Goal: Check status: Check status

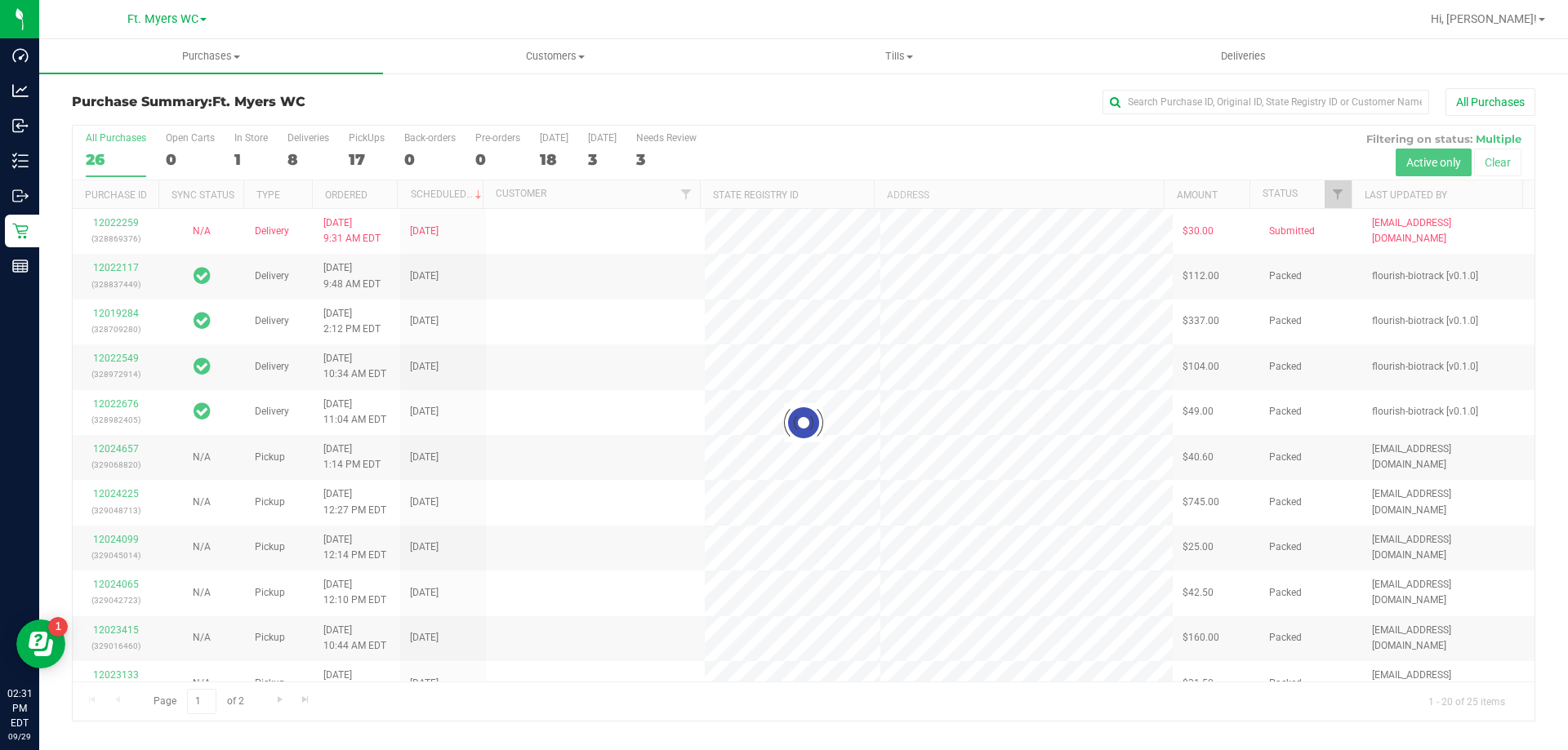
click at [370, 148] on div at bounding box center [803, 423] width 1461 height 595
click at [372, 160] on div at bounding box center [803, 423] width 1461 height 595
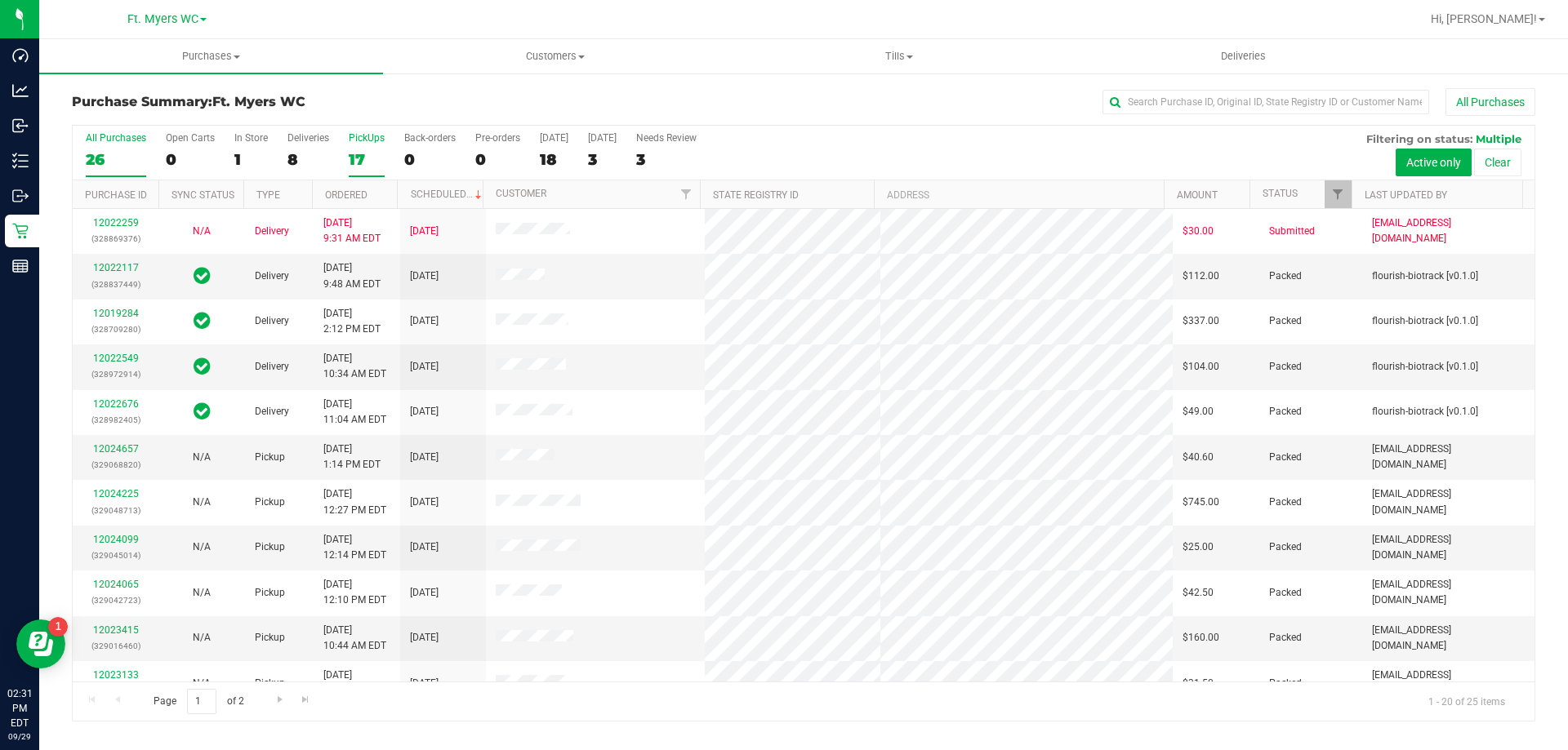
click at [379, 156] on div "17" at bounding box center [366, 159] width 36 height 19
click at [0, 0] on input "PickUps 17" at bounding box center [0, 0] width 0 height 0
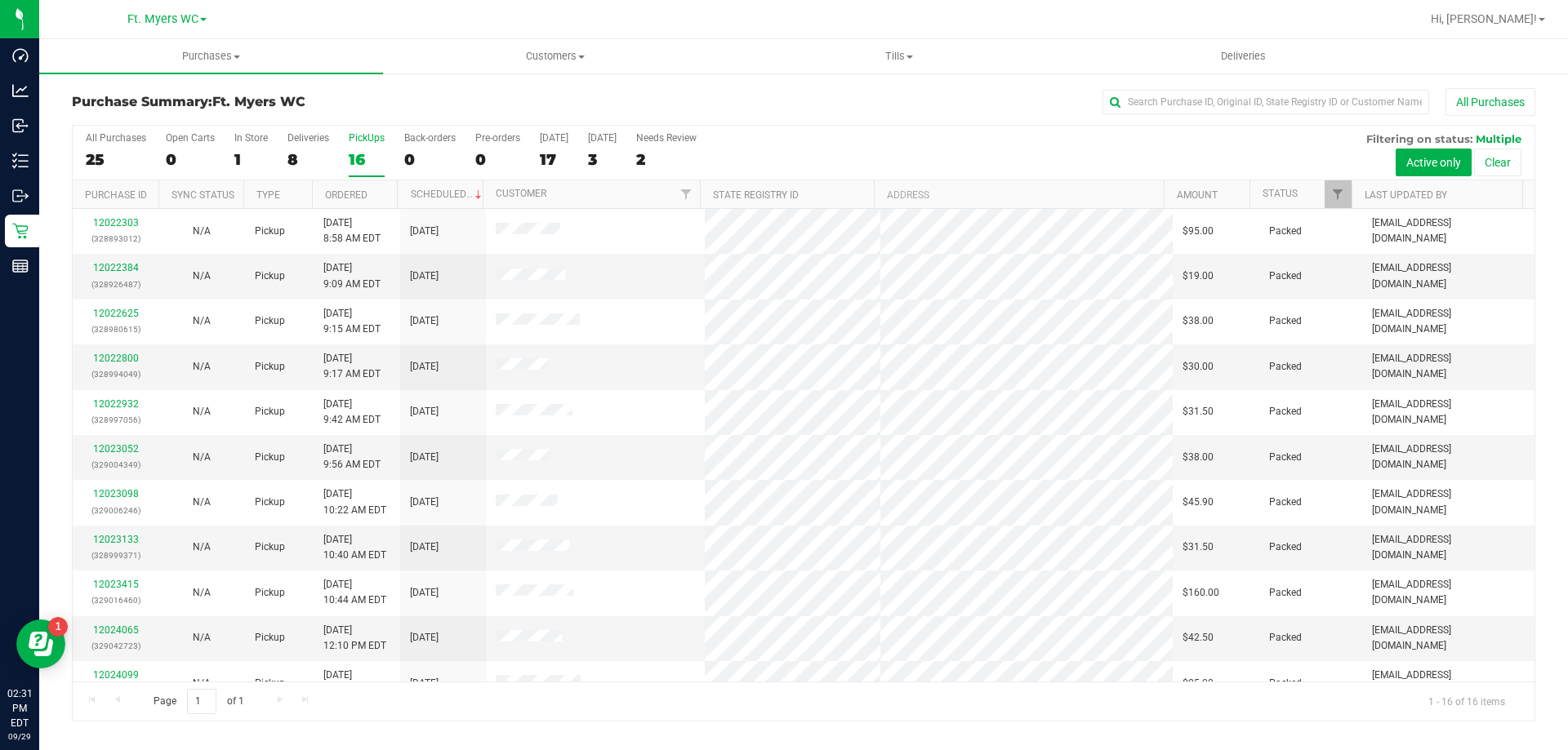
drag, startPoint x: 625, startPoint y: 493, endPoint x: 446, endPoint y: 188, distance: 353.6
click at [331, 155] on div "All Purchases 25 Open Carts 0 In Store 1 Deliveries 8 PickUps 16 Back-orders 0 …" at bounding box center [803, 153] width 1461 height 55
click at [313, 150] on div "8" at bounding box center [308, 159] width 41 height 19
click at [0, 0] on input "Deliveries 8" at bounding box center [0, 0] width 0 height 0
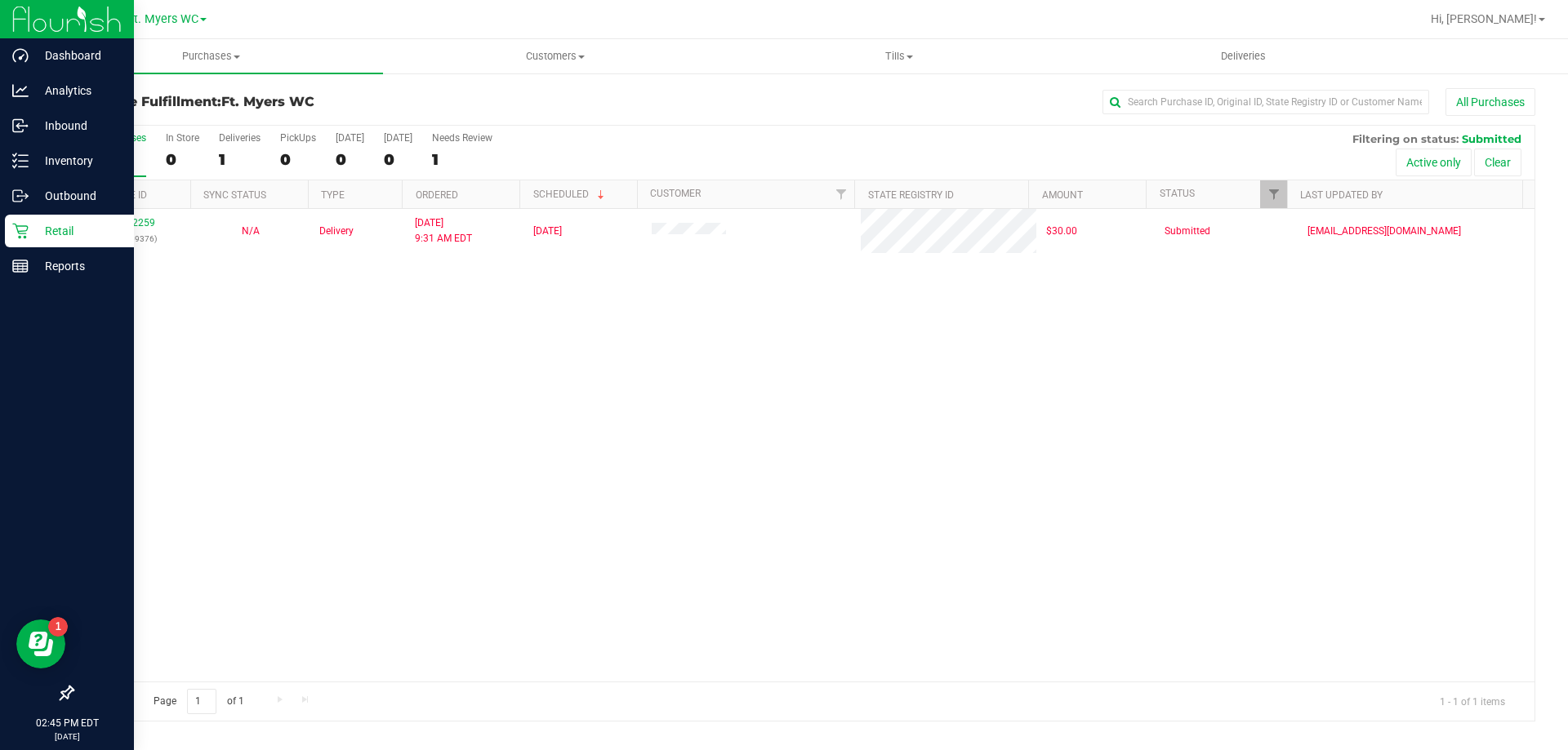
click at [22, 223] on div "Retail" at bounding box center [70, 231] width 129 height 33
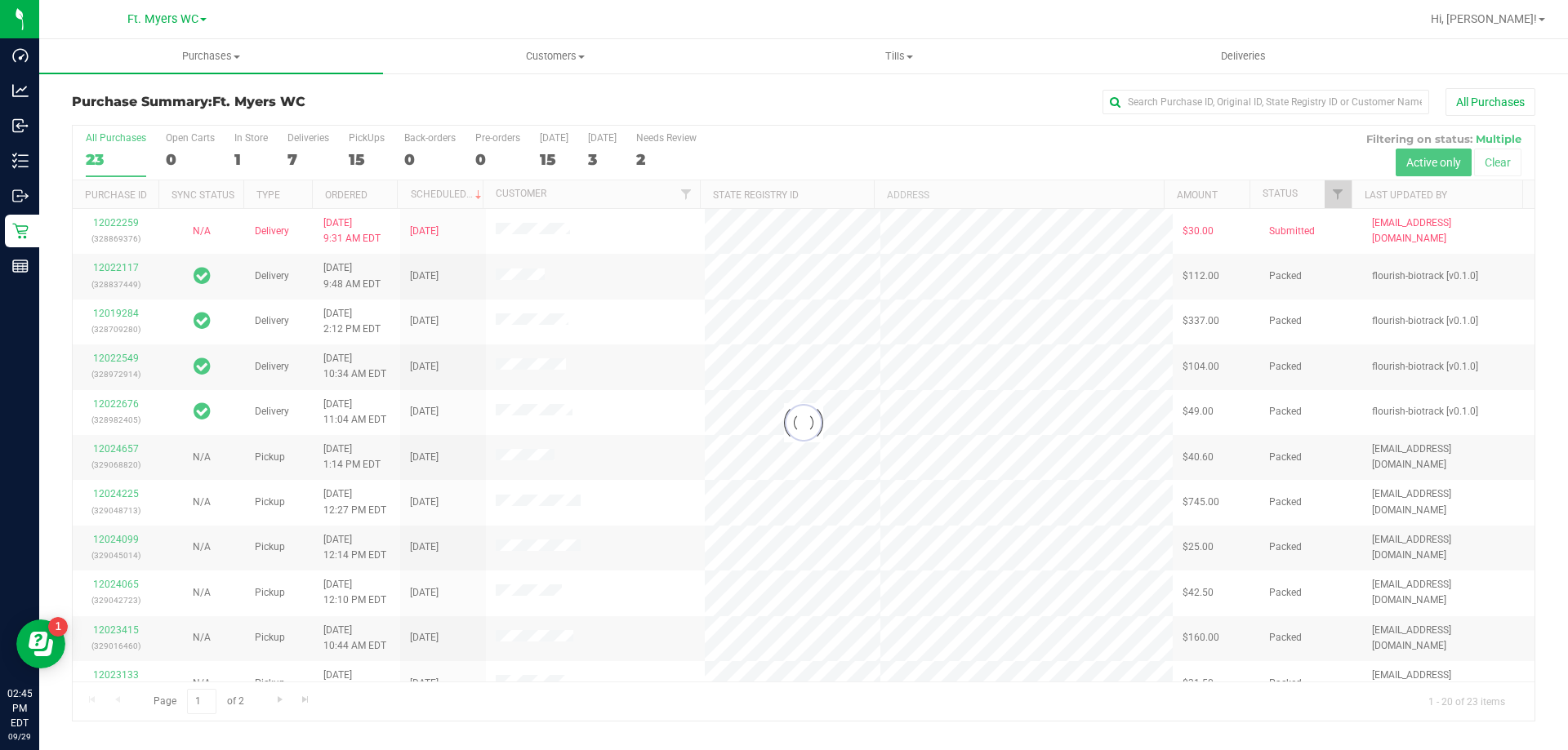
click at [370, 137] on div at bounding box center [803, 423] width 1461 height 595
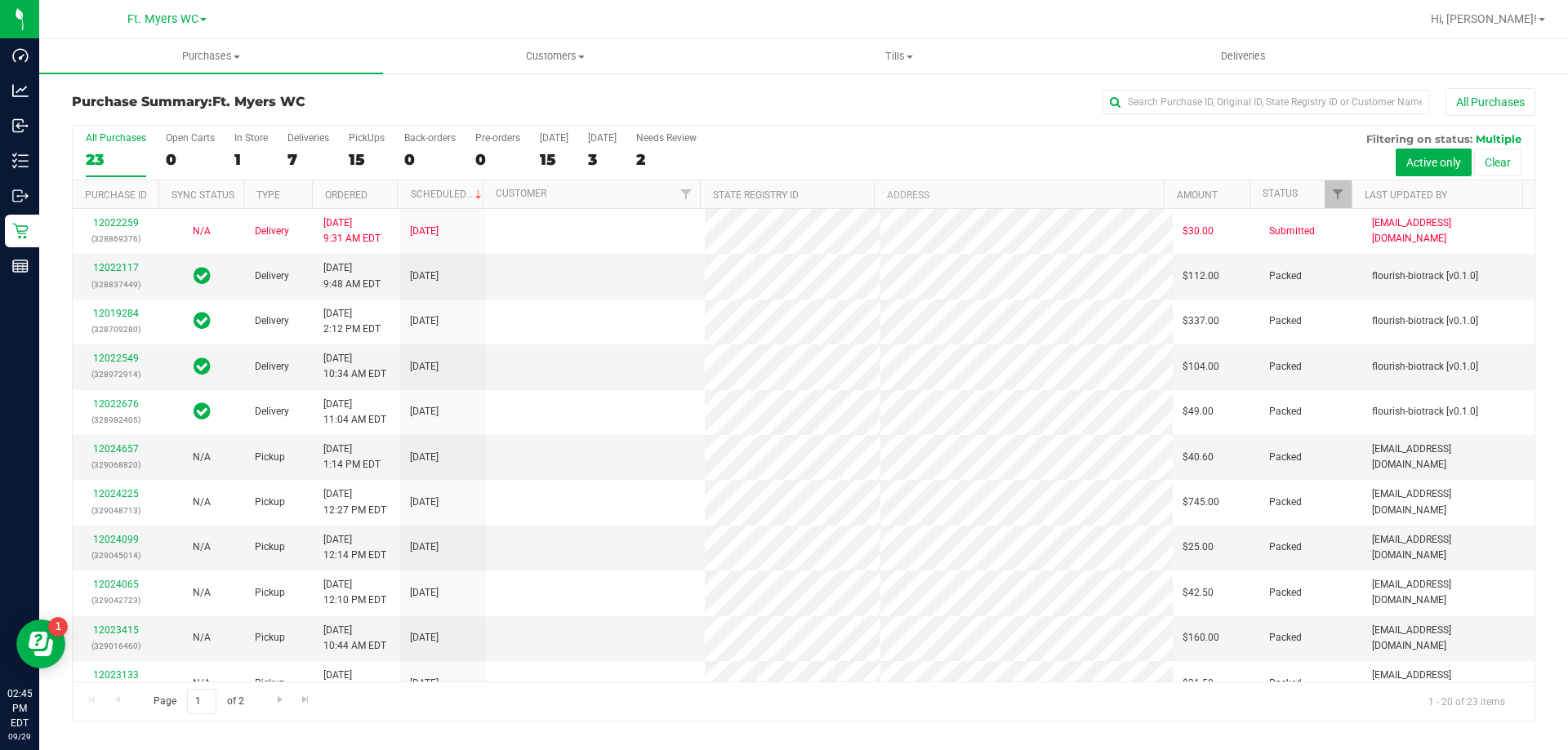
click at [370, 137] on div "PickUps" at bounding box center [366, 137] width 36 height 11
click at [0, 0] on input "PickUps 15" at bounding box center [0, 0] width 0 height 0
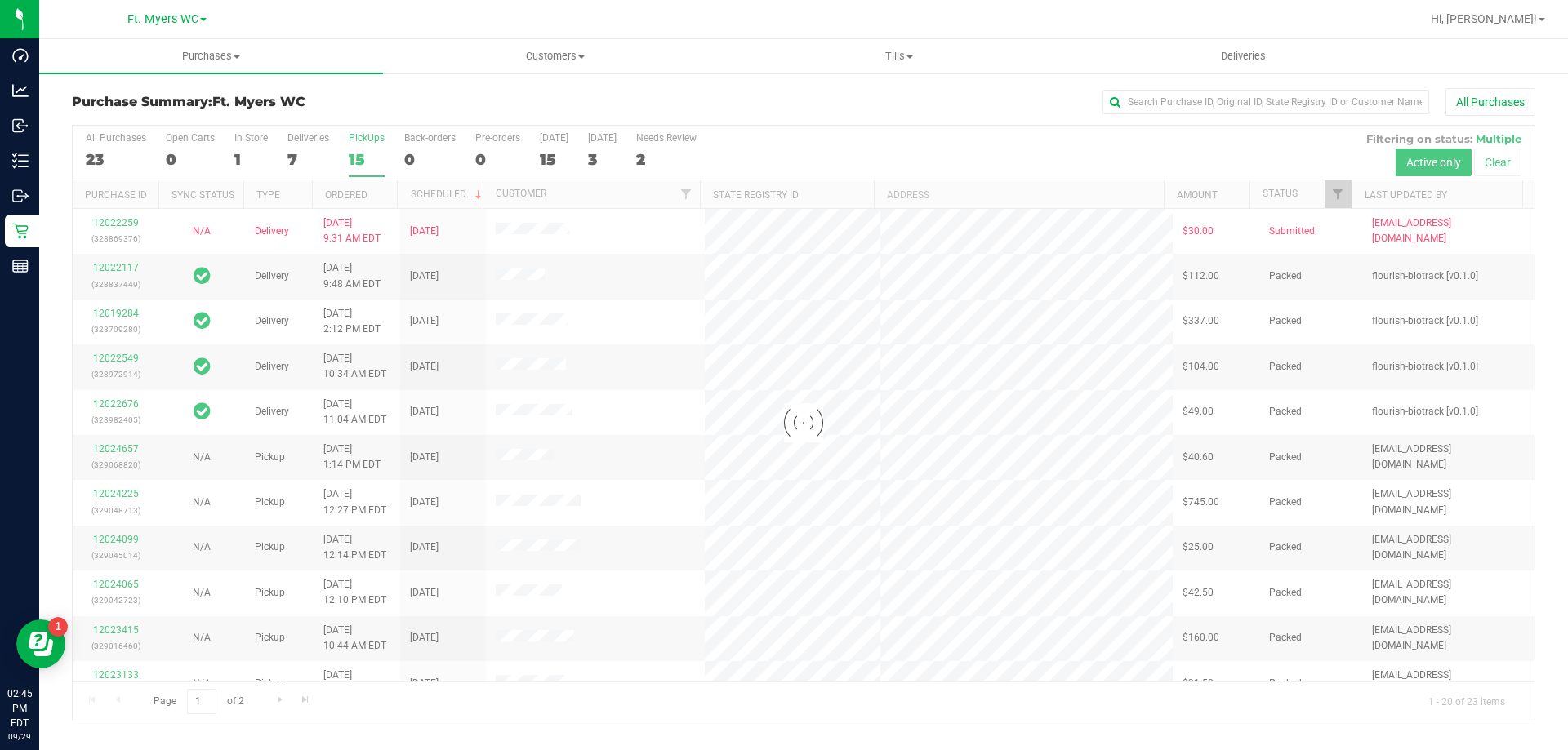
click at [370, 137] on div at bounding box center [803, 423] width 1461 height 595
click at [371, 105] on h3 "Purchase Summary: Ft. Myers WC" at bounding box center [315, 101] width 488 height 15
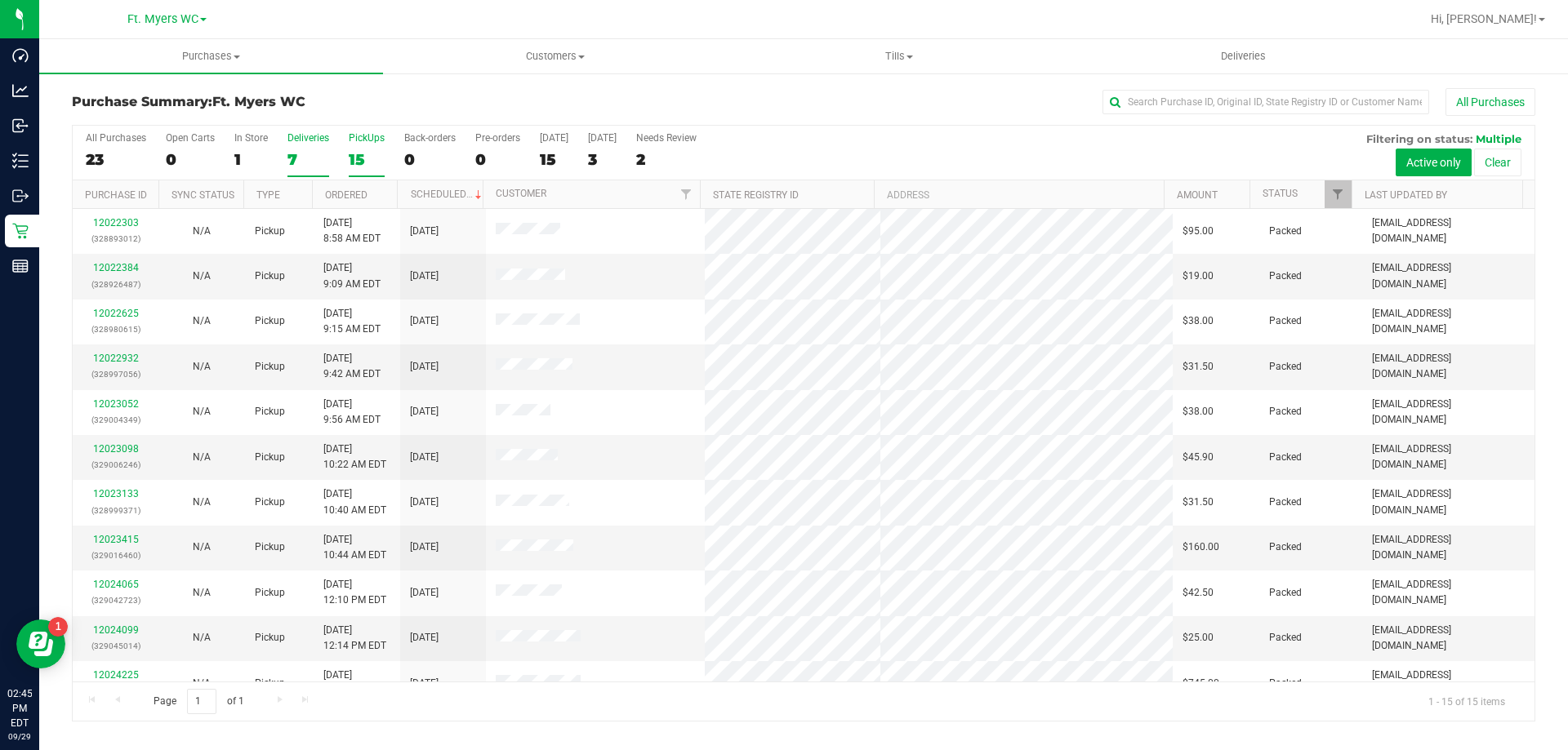
click at [316, 168] on div "7" at bounding box center [308, 159] width 41 height 19
click at [0, 0] on input "Deliveries 7" at bounding box center [0, 0] width 0 height 0
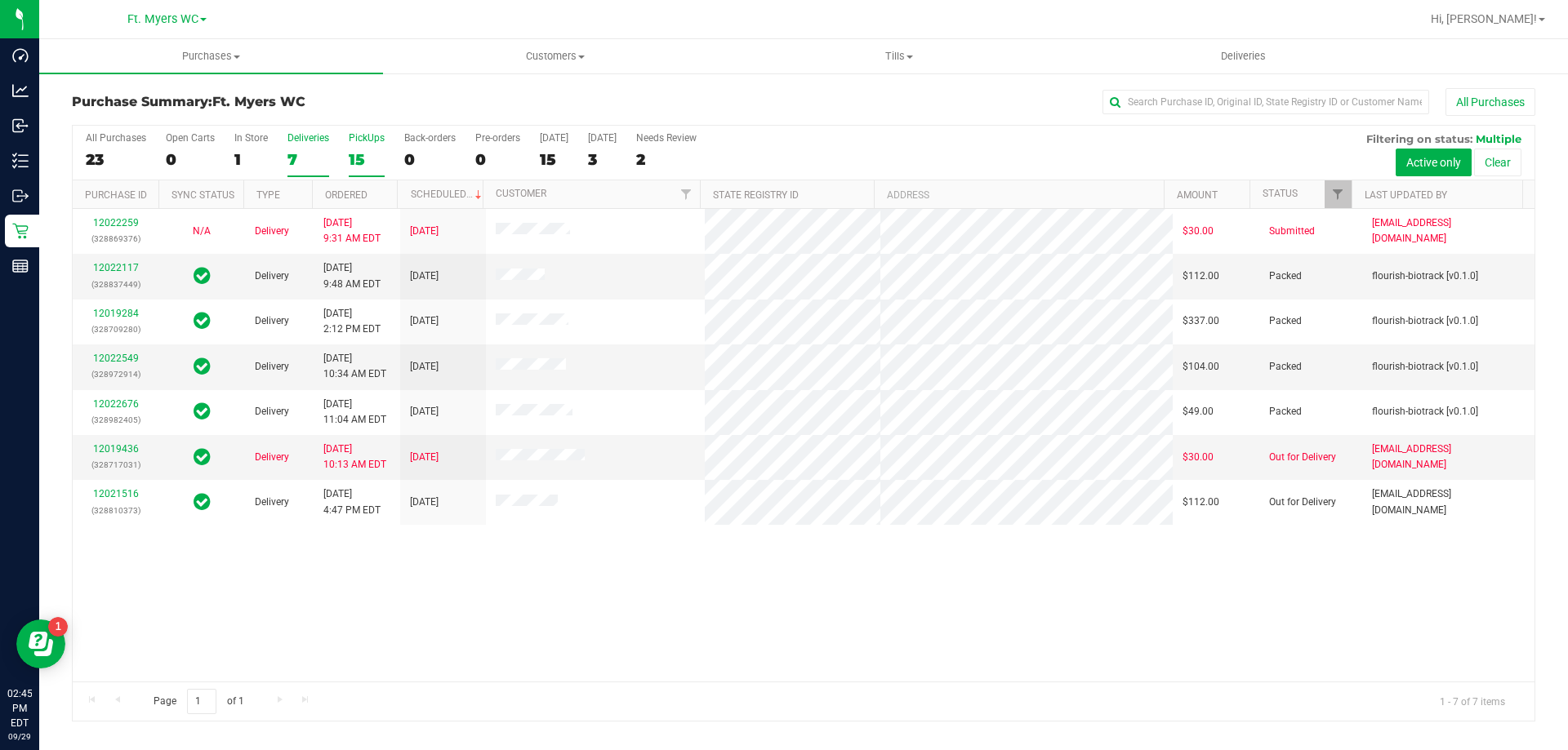
click at [362, 147] on label "PickUps 15" at bounding box center [366, 154] width 36 height 45
click at [0, 0] on input "PickUps 15" at bounding box center [0, 0] width 0 height 0
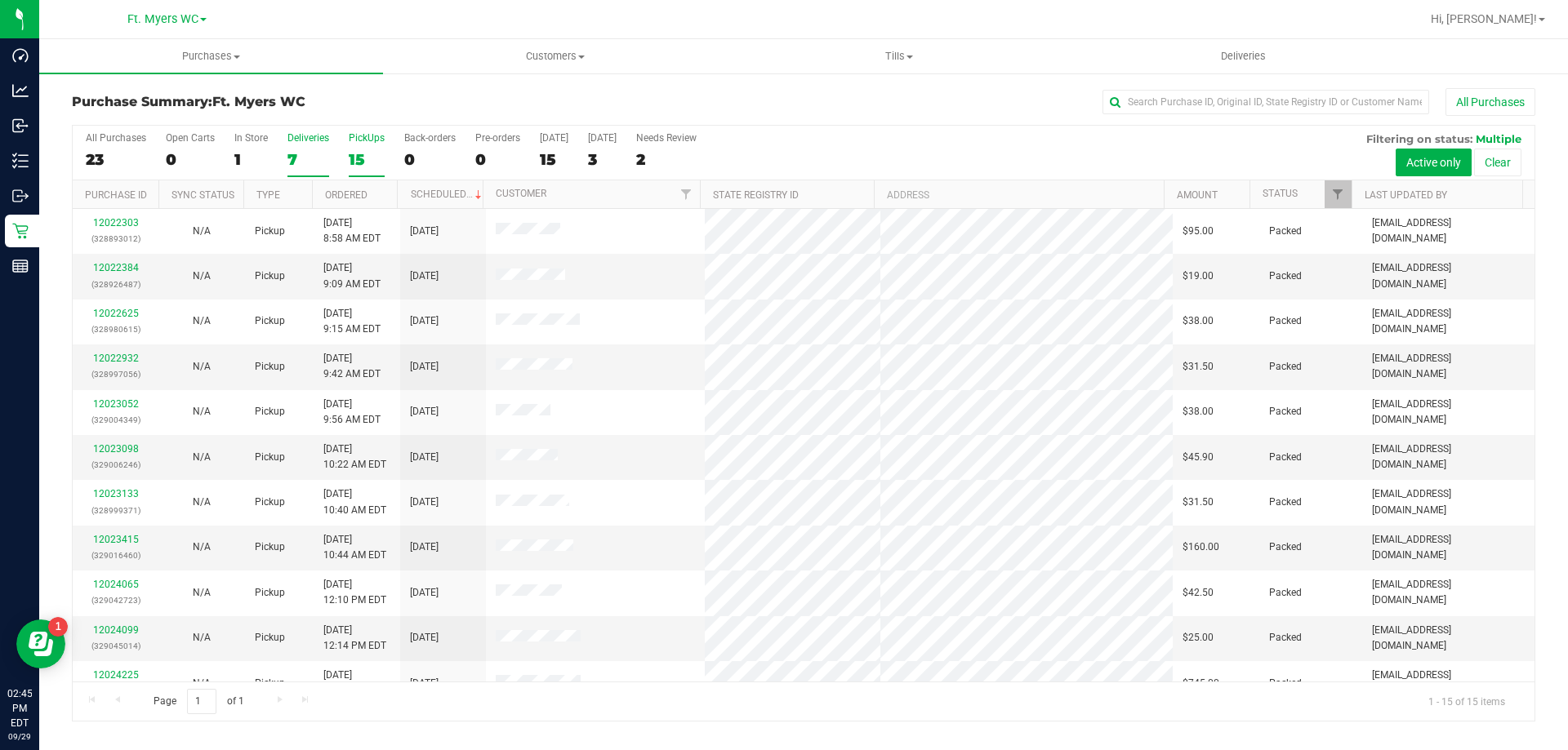
click at [308, 155] on div "7" at bounding box center [308, 159] width 41 height 19
click at [0, 0] on input "Deliveries 7" at bounding box center [0, 0] width 0 height 0
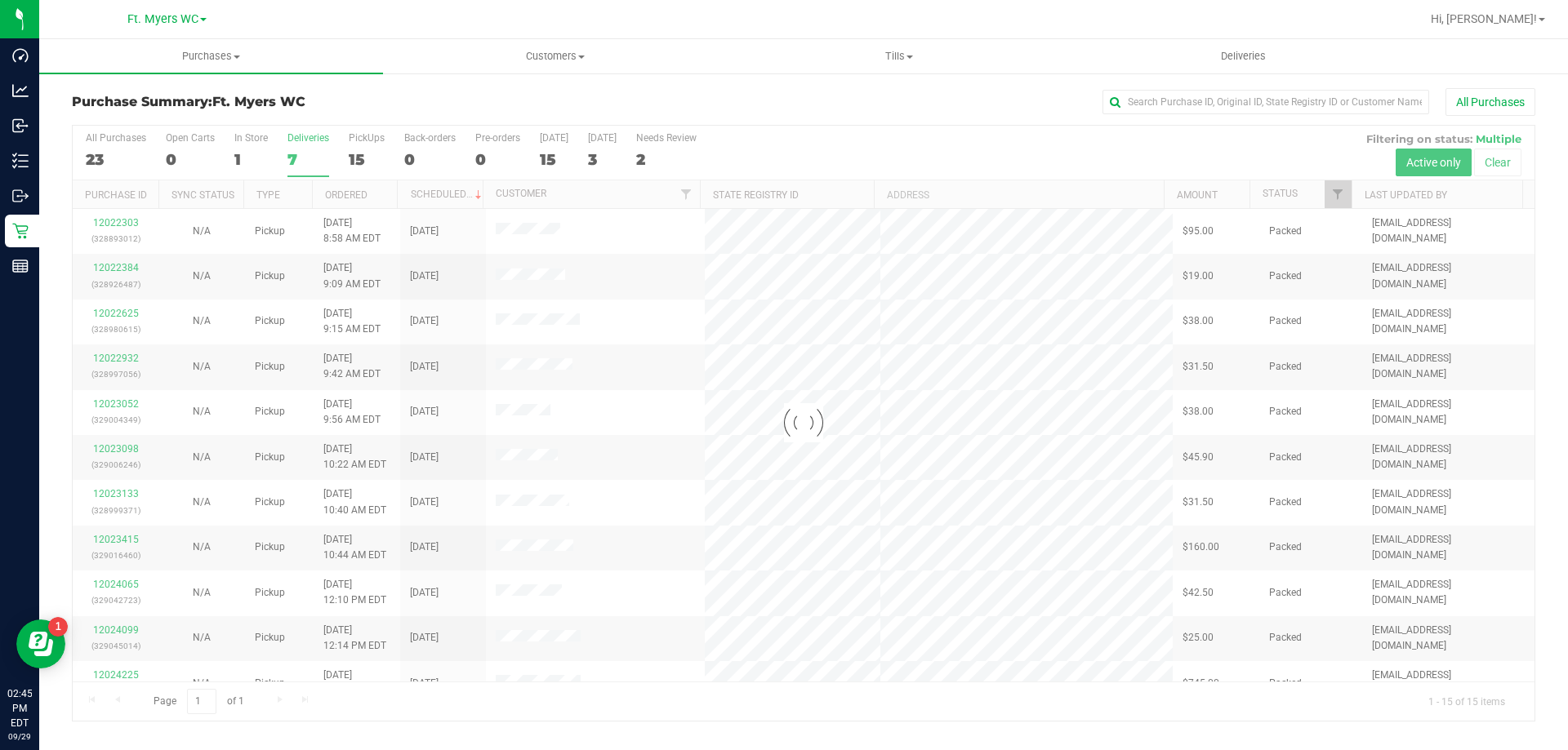
click at [380, 141] on div at bounding box center [803, 423] width 1461 height 595
click at [373, 143] on div at bounding box center [803, 423] width 1461 height 595
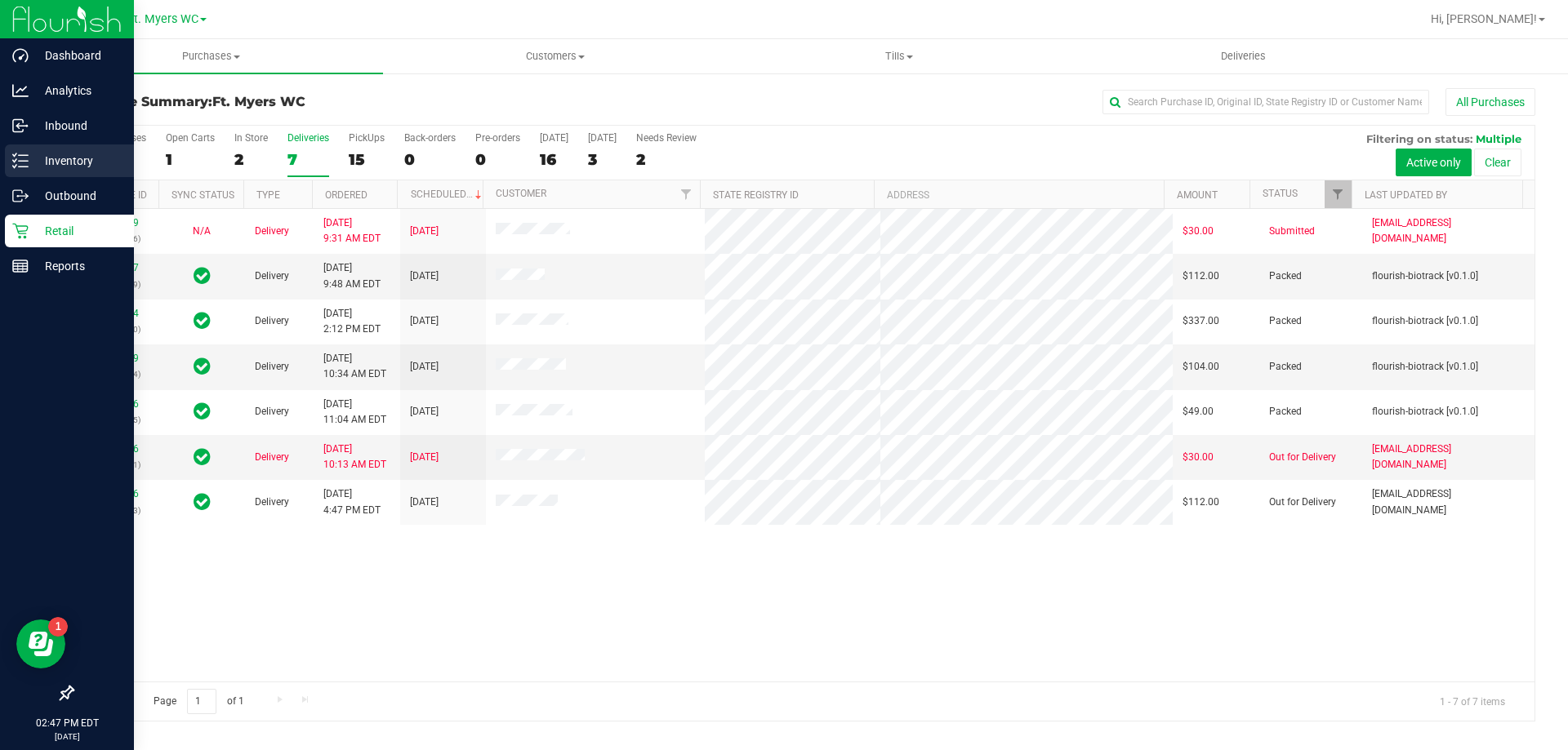
click at [37, 154] on p "Inventory" at bounding box center [77, 160] width 98 height 19
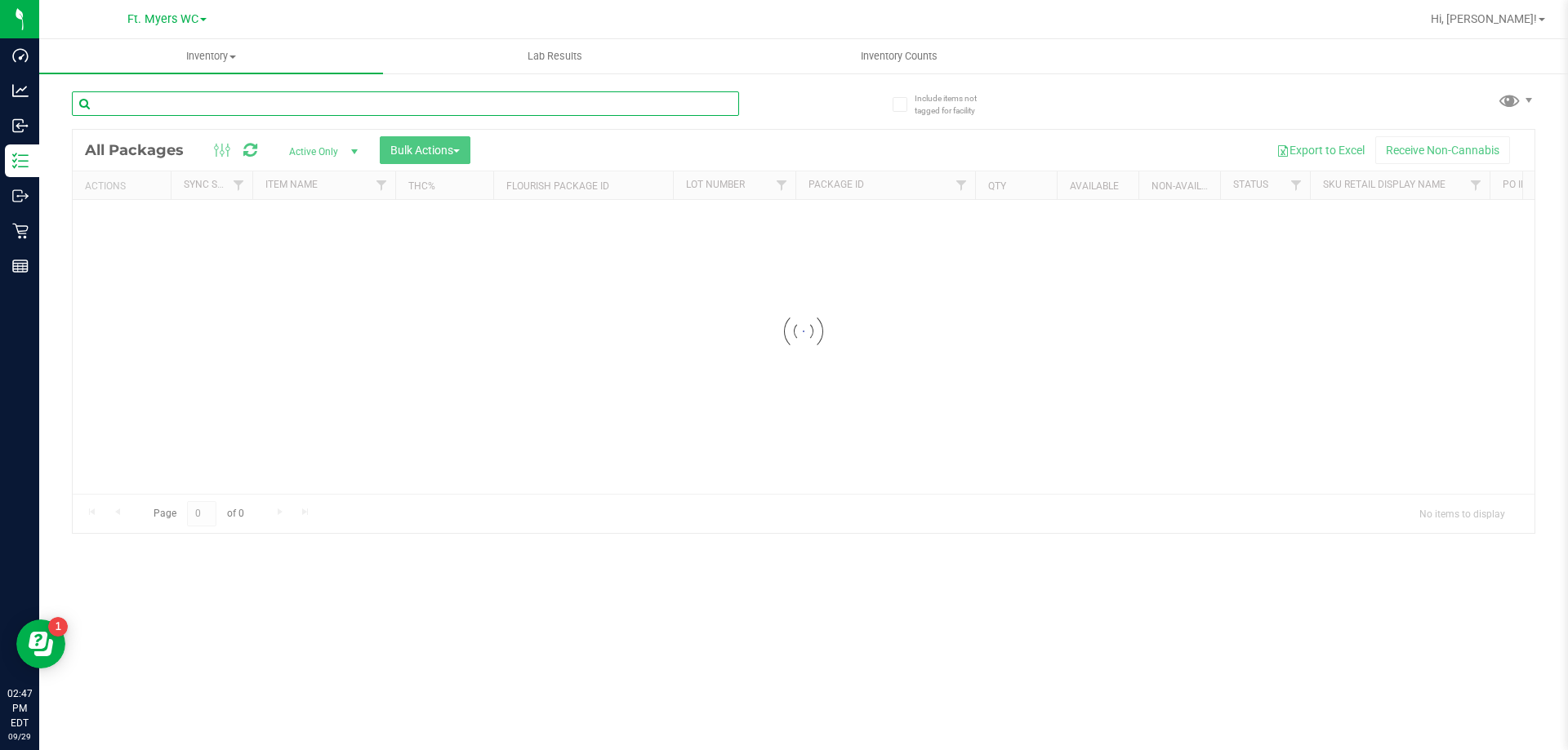
click at [306, 105] on input "text" at bounding box center [405, 104] width 667 height 25
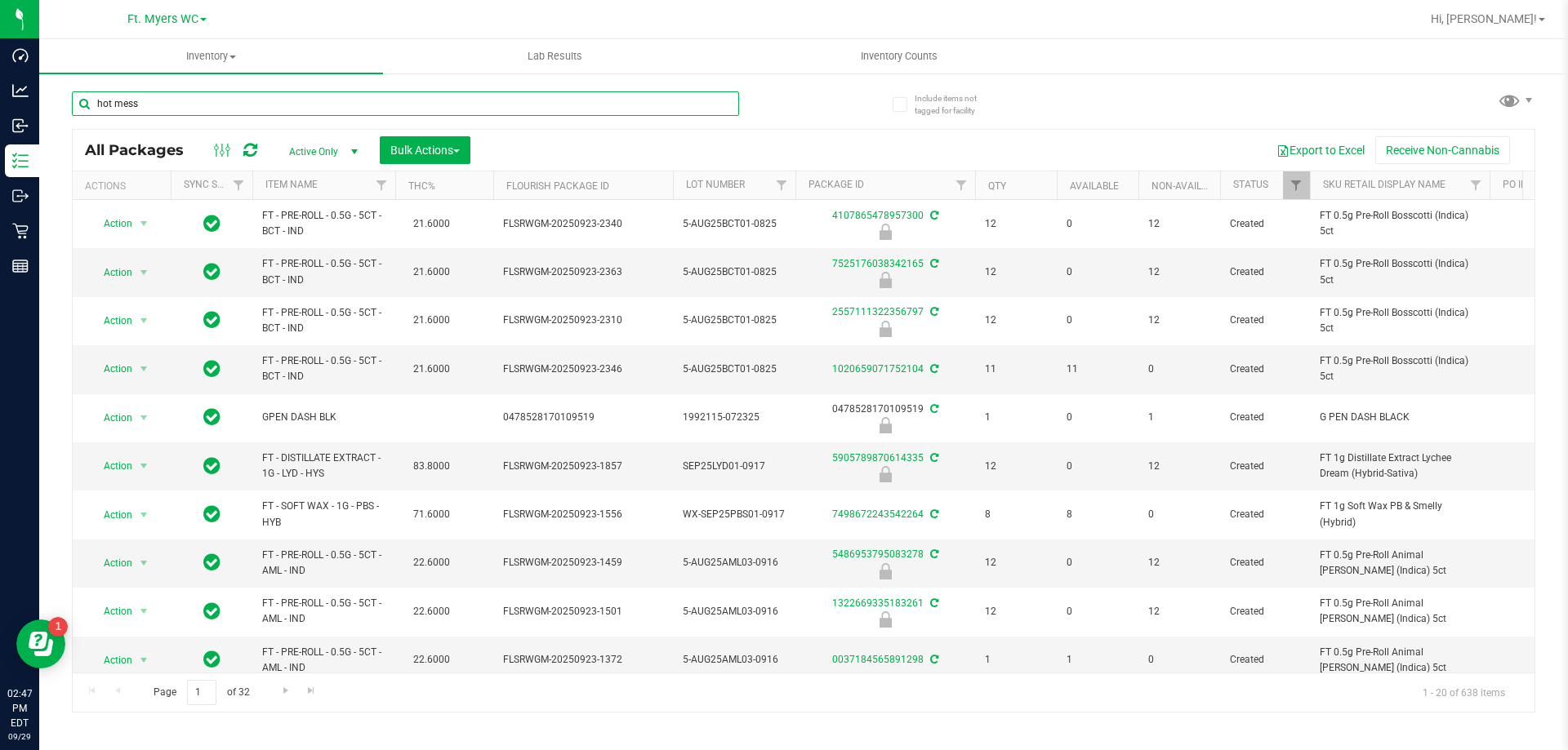
type input "hot mess"
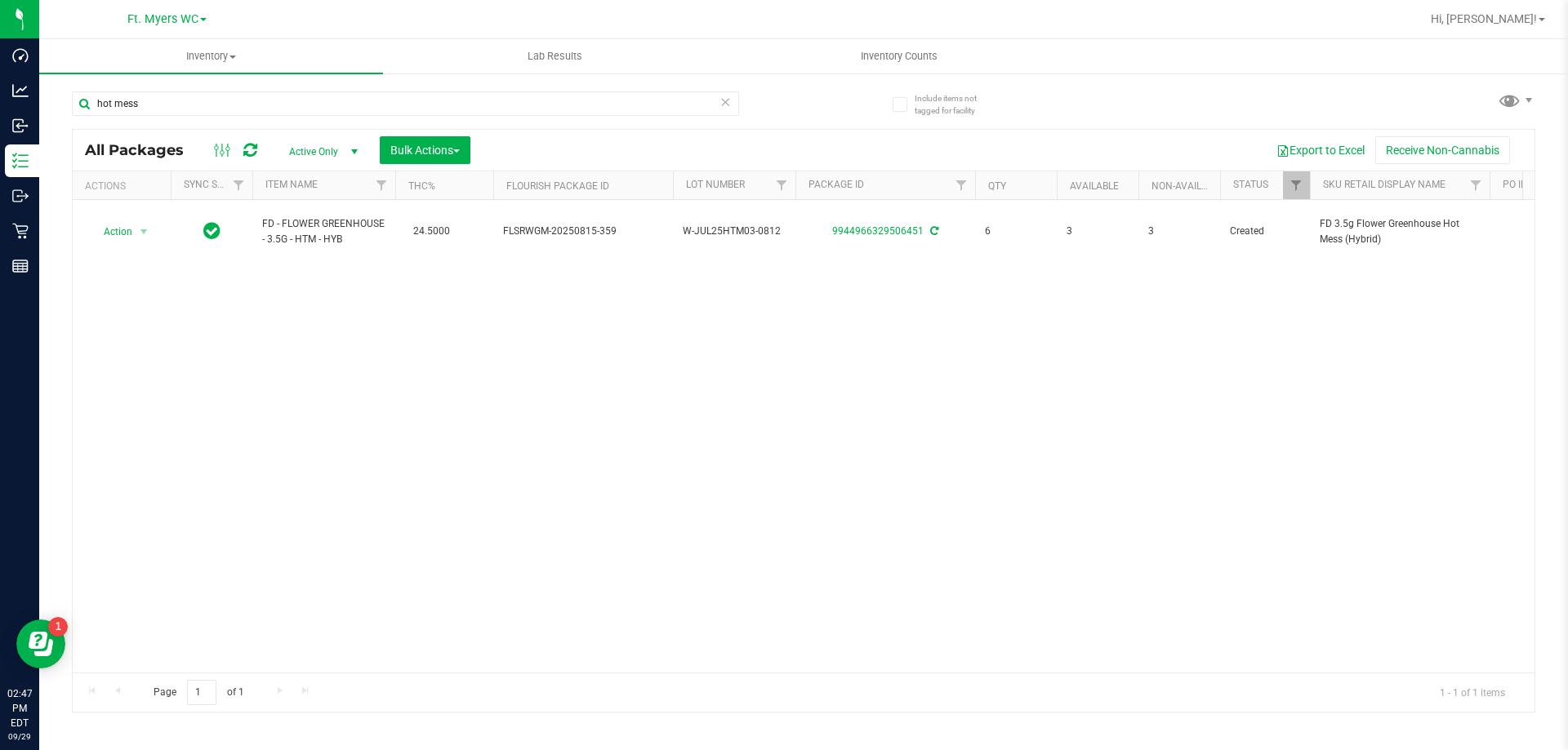
click at [508, 373] on div "Action Action Adjust qty Create package Edit attributes Global inventory Locate…" at bounding box center [803, 436] width 1461 height 472
click at [355, 326] on div "Action Action Adjust qty Create package Edit attributes Global inventory Locate…" at bounding box center [803, 436] width 1461 height 472
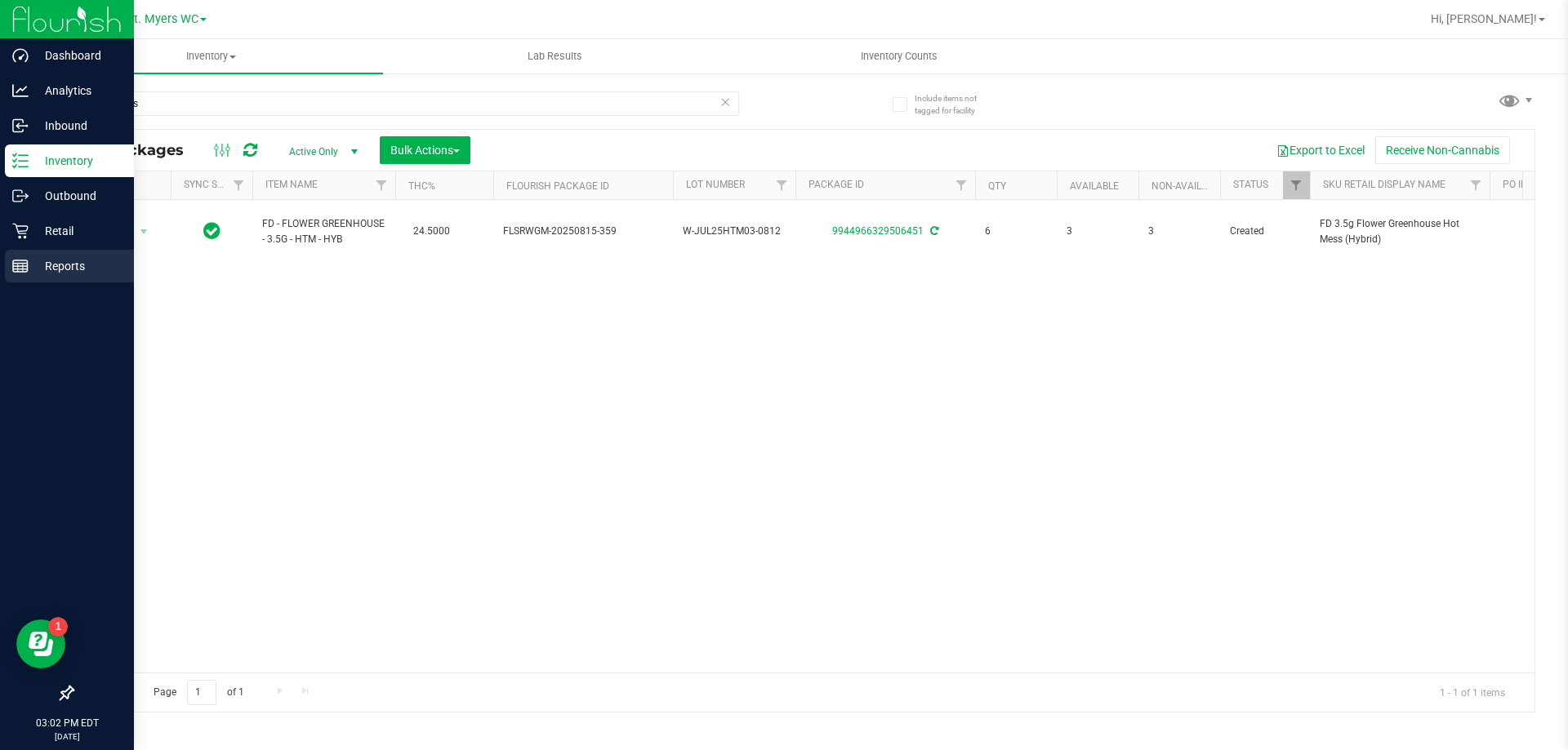
click at [32, 262] on p "Reports" at bounding box center [77, 266] width 98 height 19
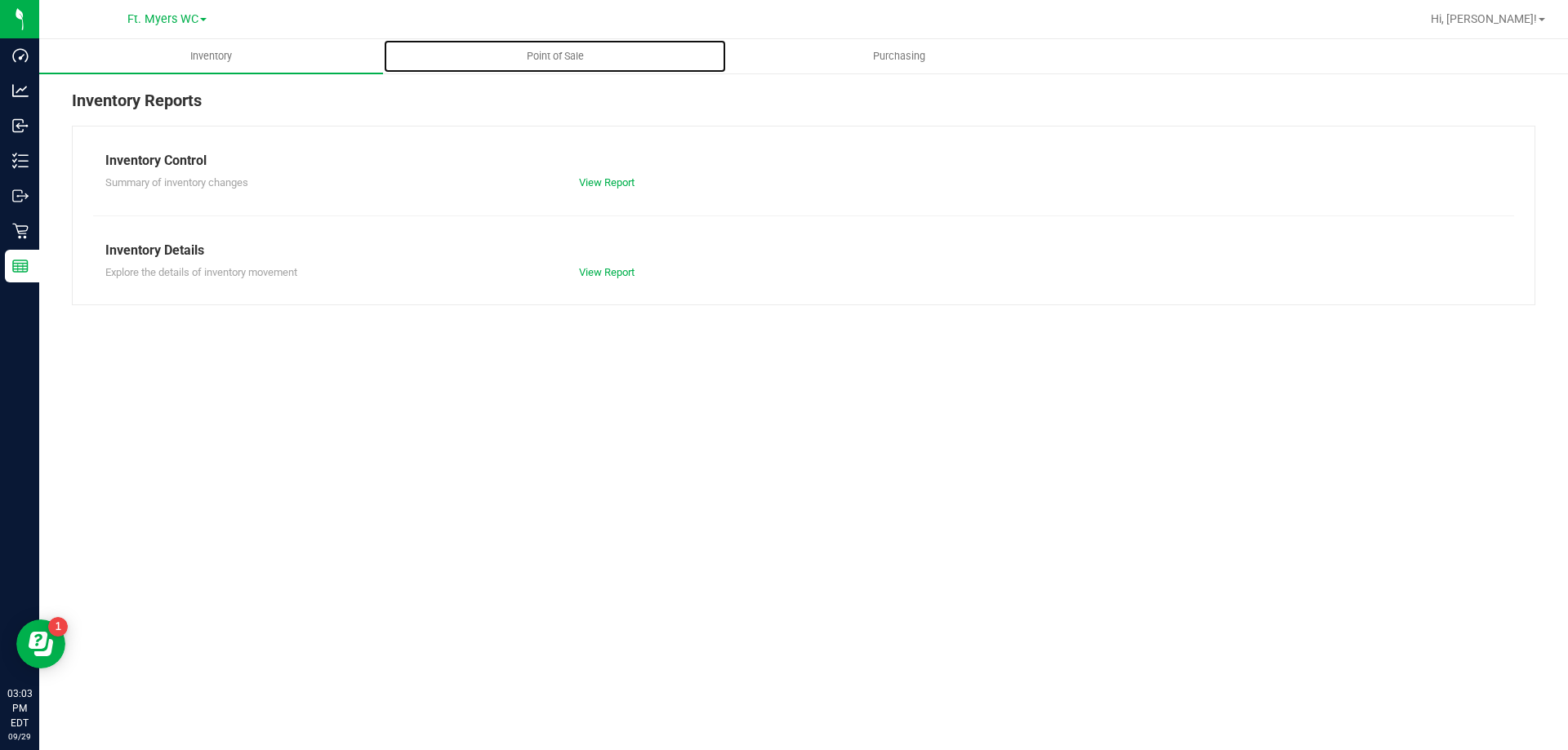
click at [556, 54] on span "Point of Sale" at bounding box center [555, 56] width 101 height 15
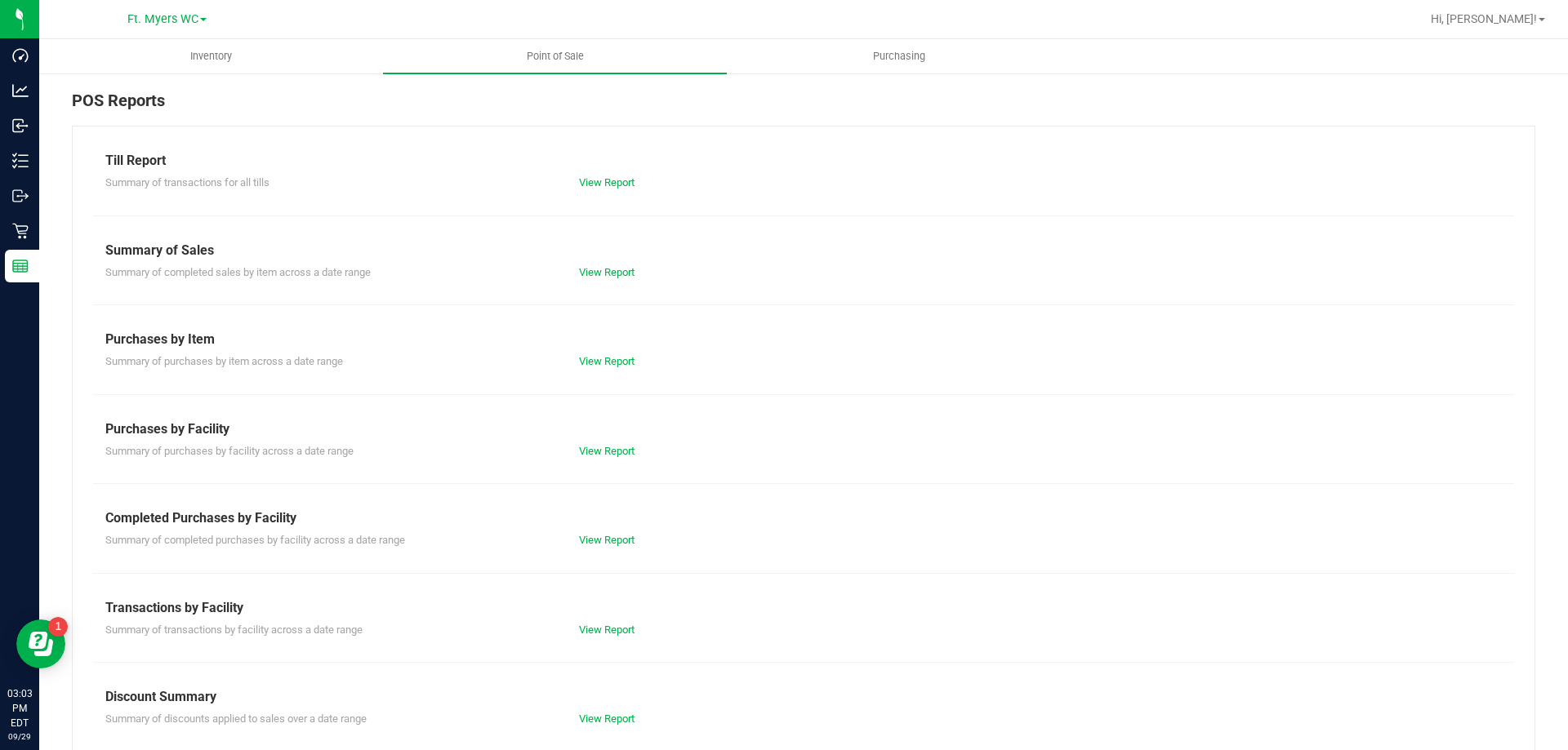
click at [623, 618] on div "Summary of transactions by facility across a date range View Report" at bounding box center [803, 627] width 1421 height 20
click at [618, 627] on link "View Report" at bounding box center [606, 629] width 56 height 12
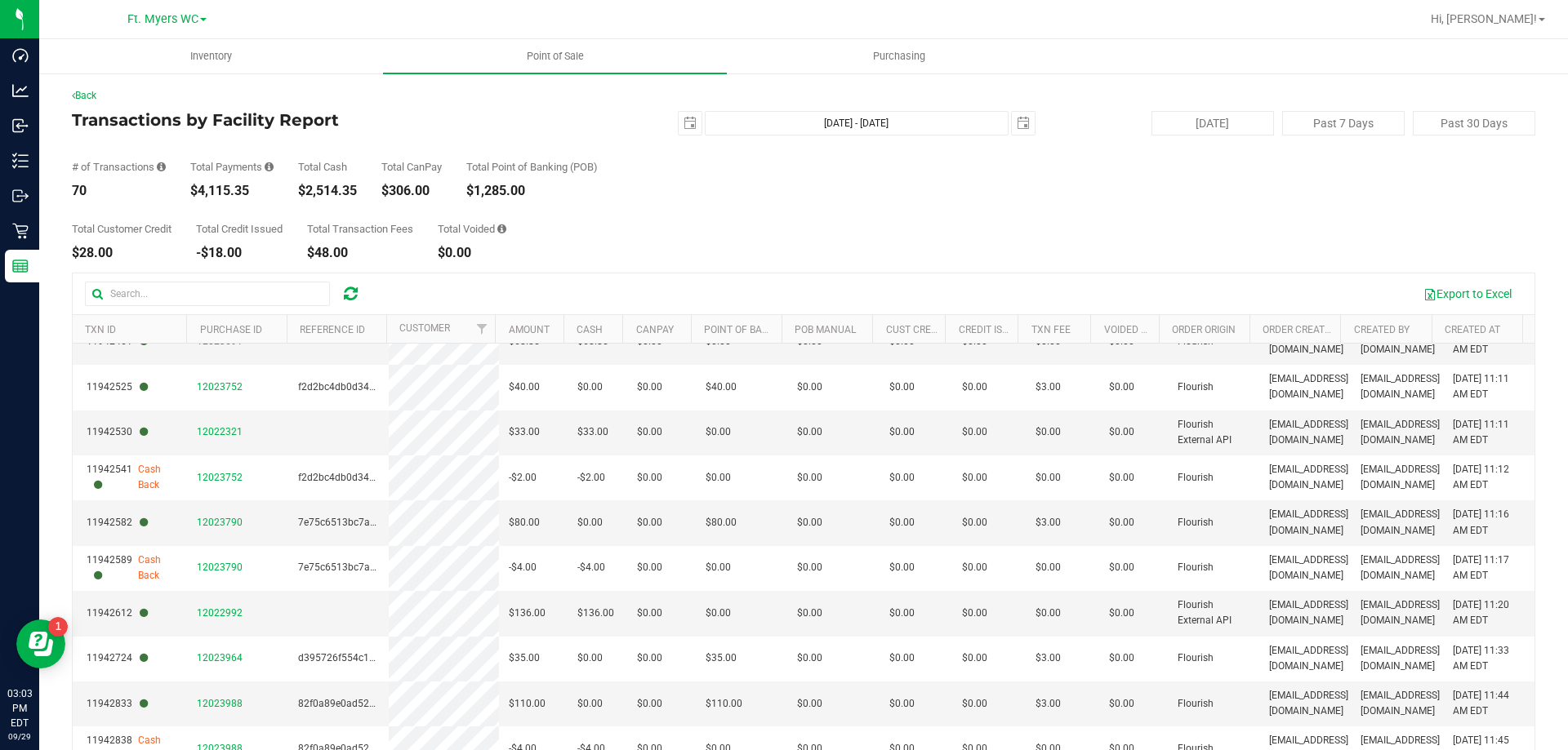
scroll to position [123, 0]
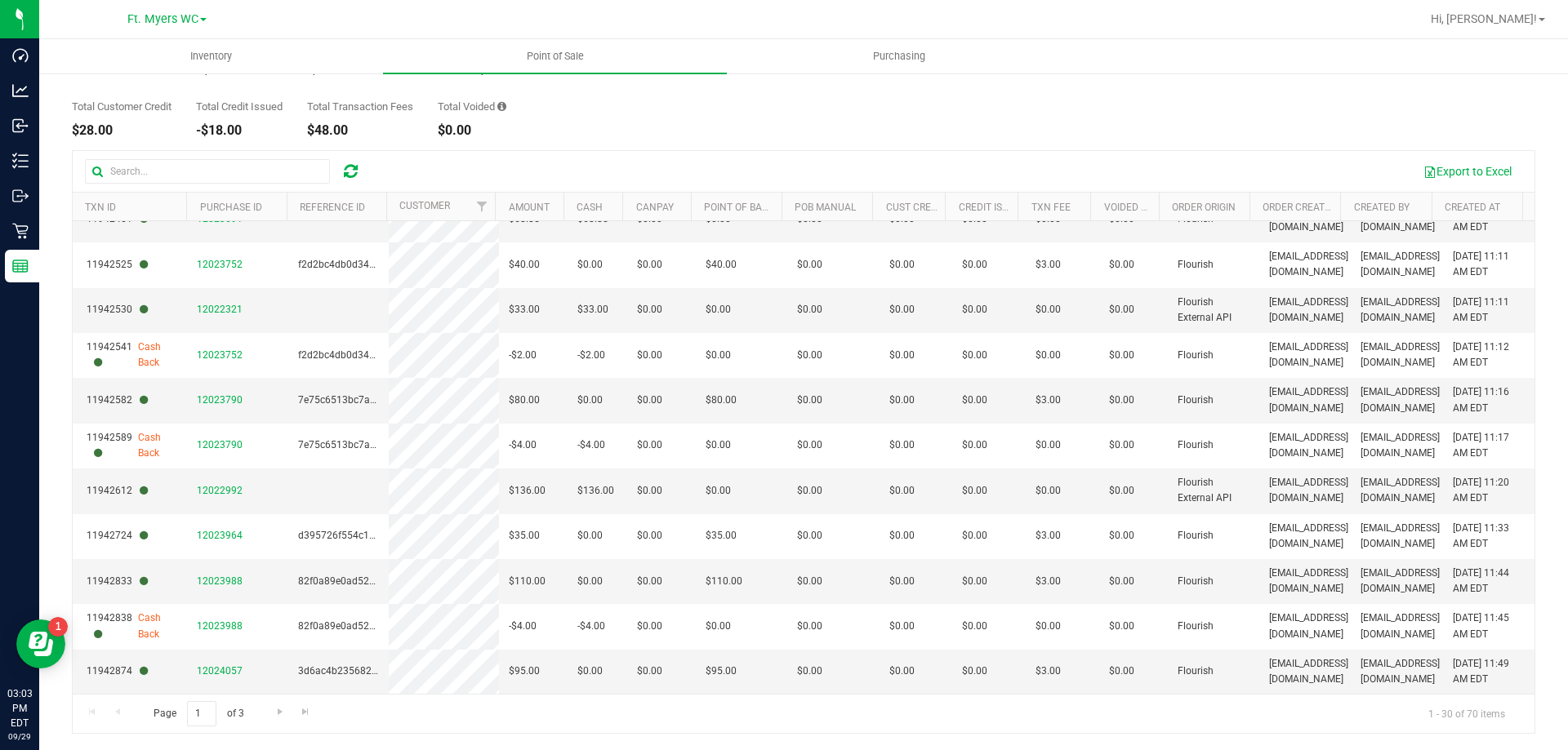
drag, startPoint x: 645, startPoint y: 534, endPoint x: 619, endPoint y: 738, distance: 205.7
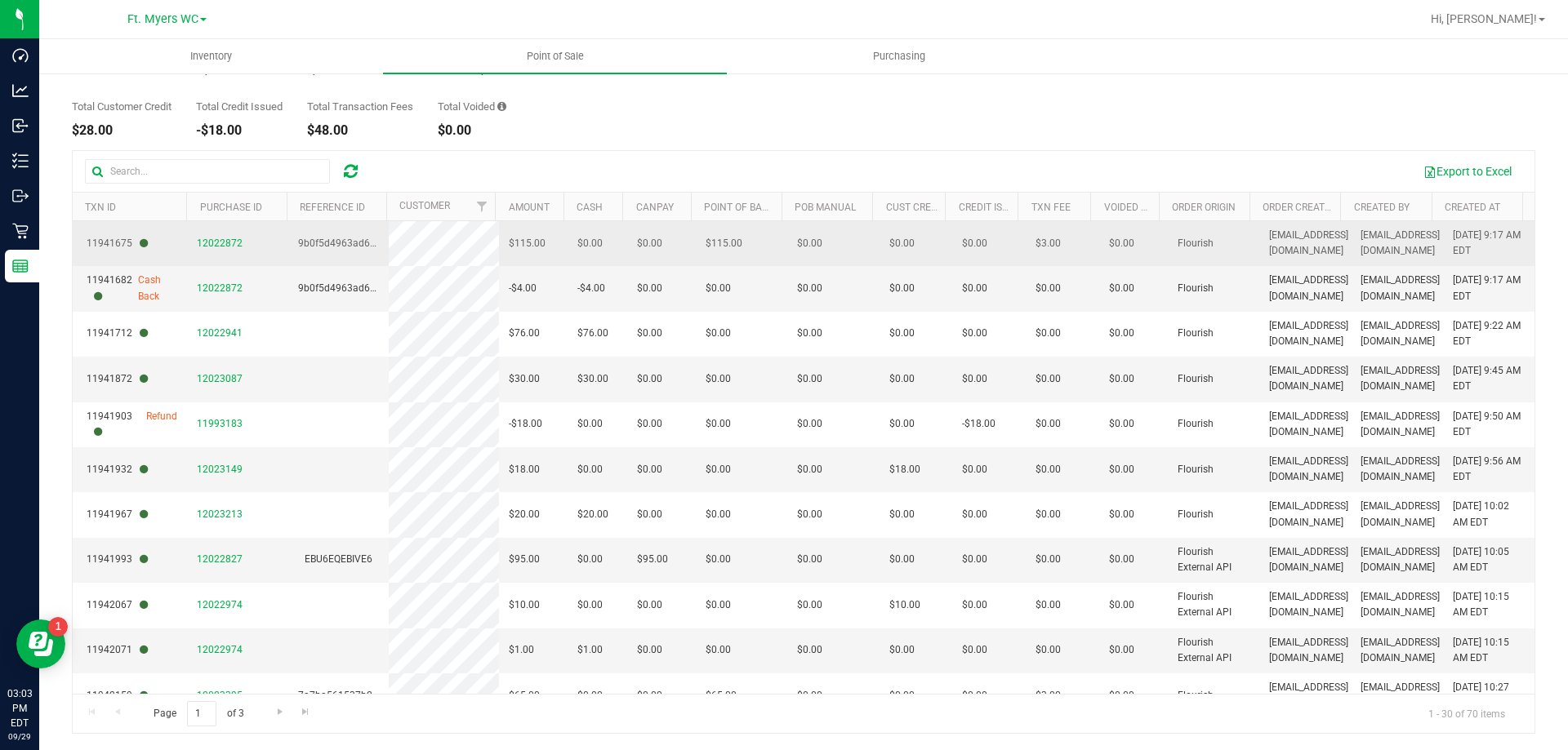
drag, startPoint x: 599, startPoint y: 627, endPoint x: 618, endPoint y: 245, distance: 382.5
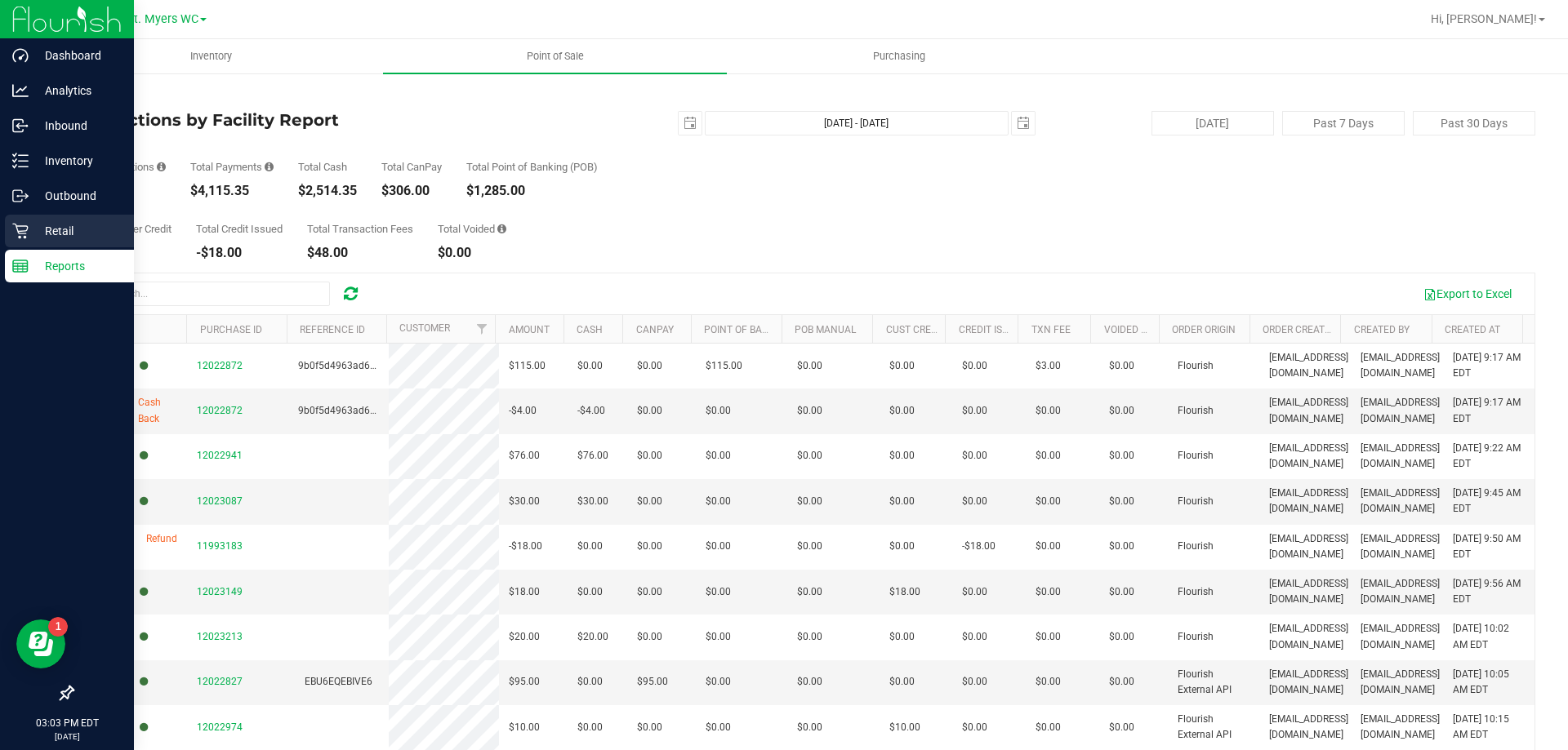
click at [73, 229] on p "Retail" at bounding box center [77, 231] width 98 height 19
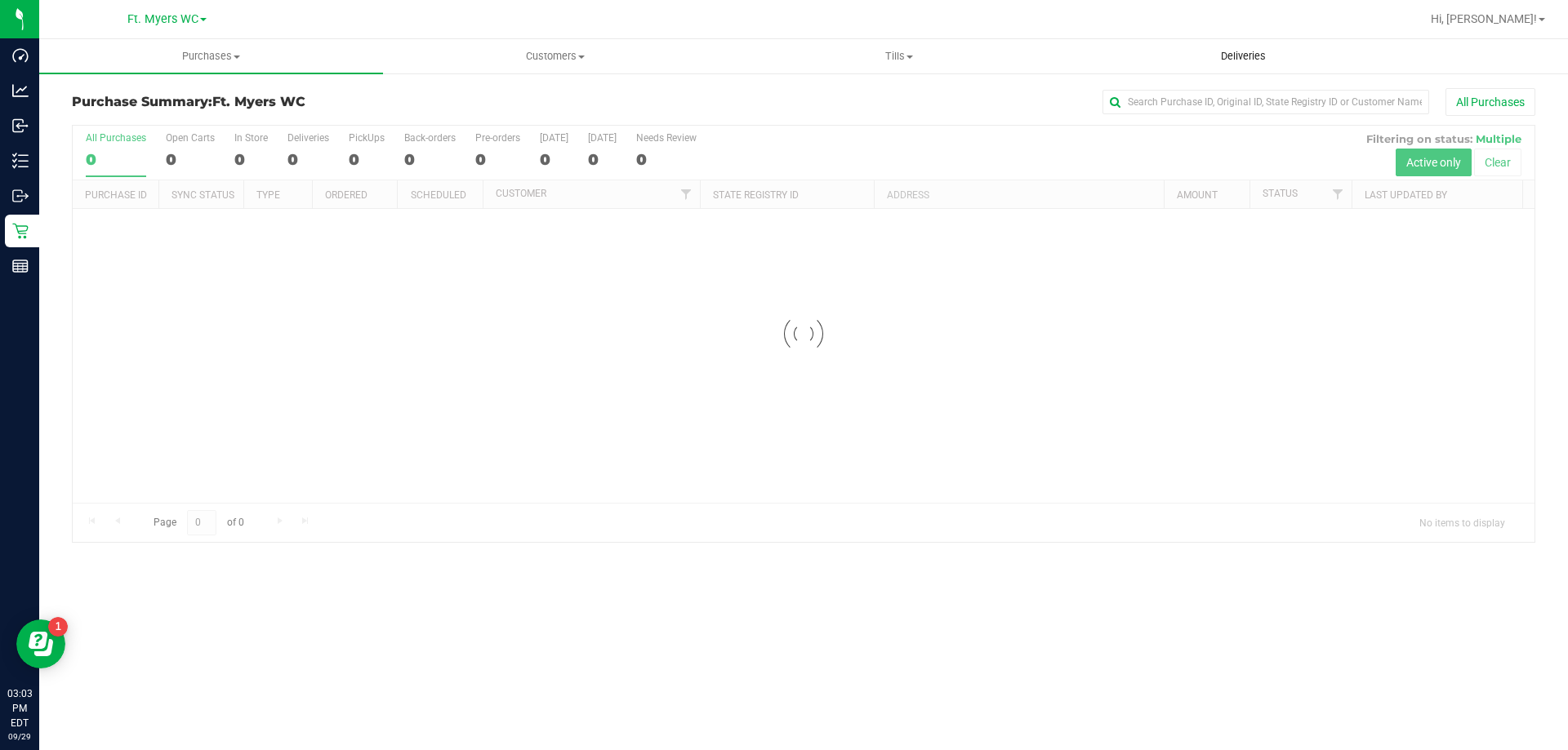
click at [1281, 57] on span "Deliveries" at bounding box center [1243, 56] width 89 height 15
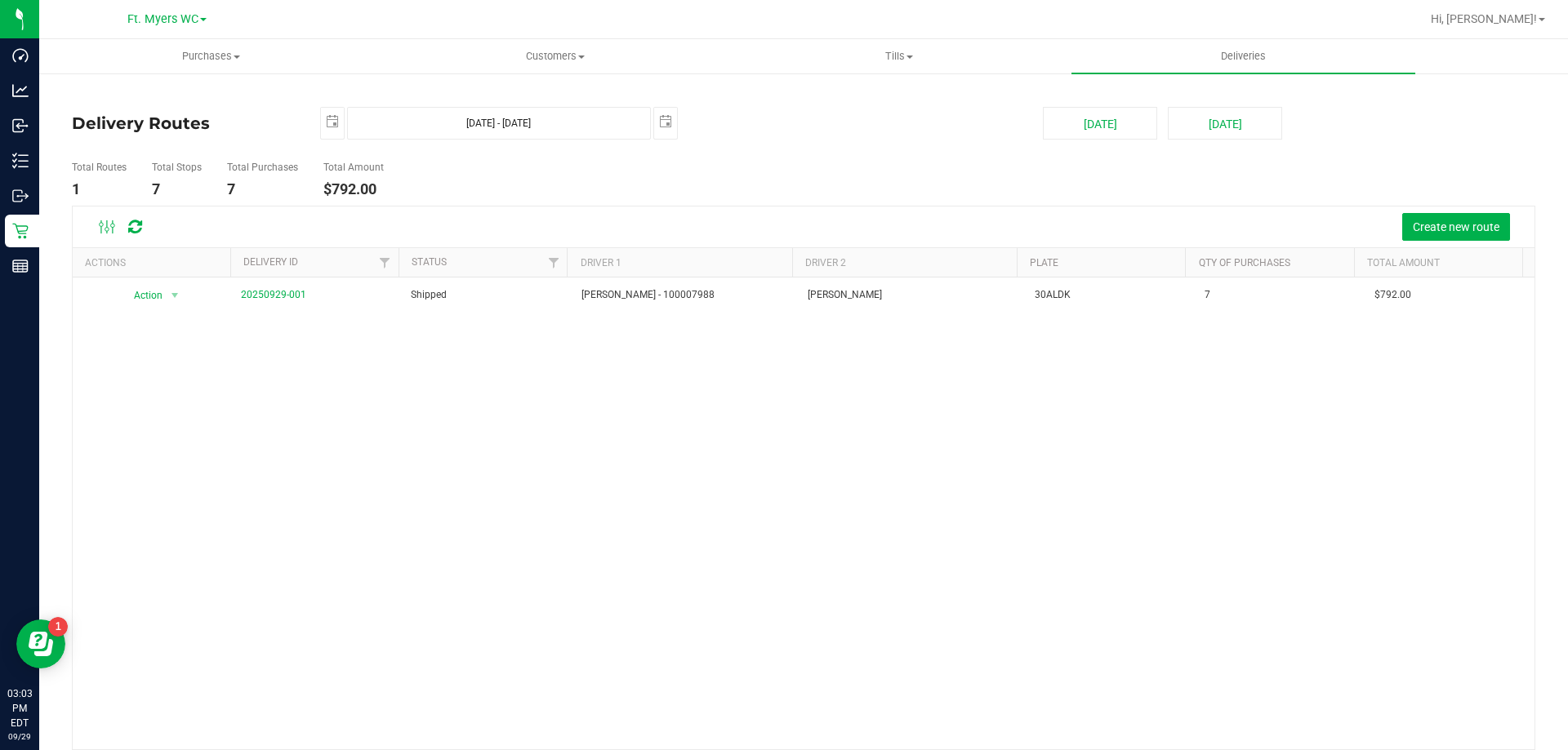
click at [413, 175] on ul "Total Routes 1 Total Stops 7 Total Purchases 7 Total Amount $792.00" at bounding box center [554, 180] width 972 height 51
click at [411, 175] on ul "Total Routes 1 Total Stops 7 Total Purchases 7 Total Amount $792.00" at bounding box center [554, 180] width 972 height 51
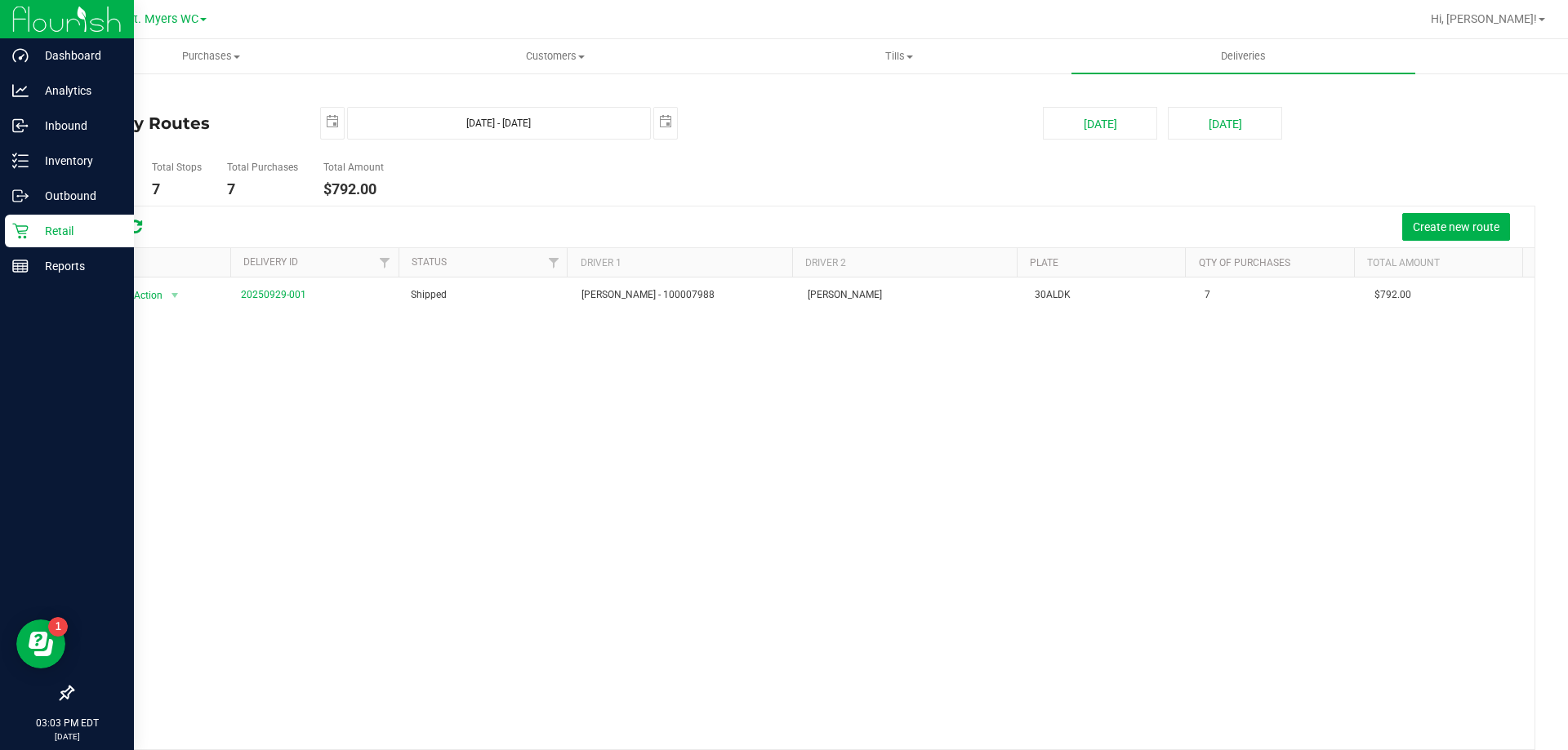
click at [36, 223] on p "Retail" at bounding box center [77, 231] width 98 height 19
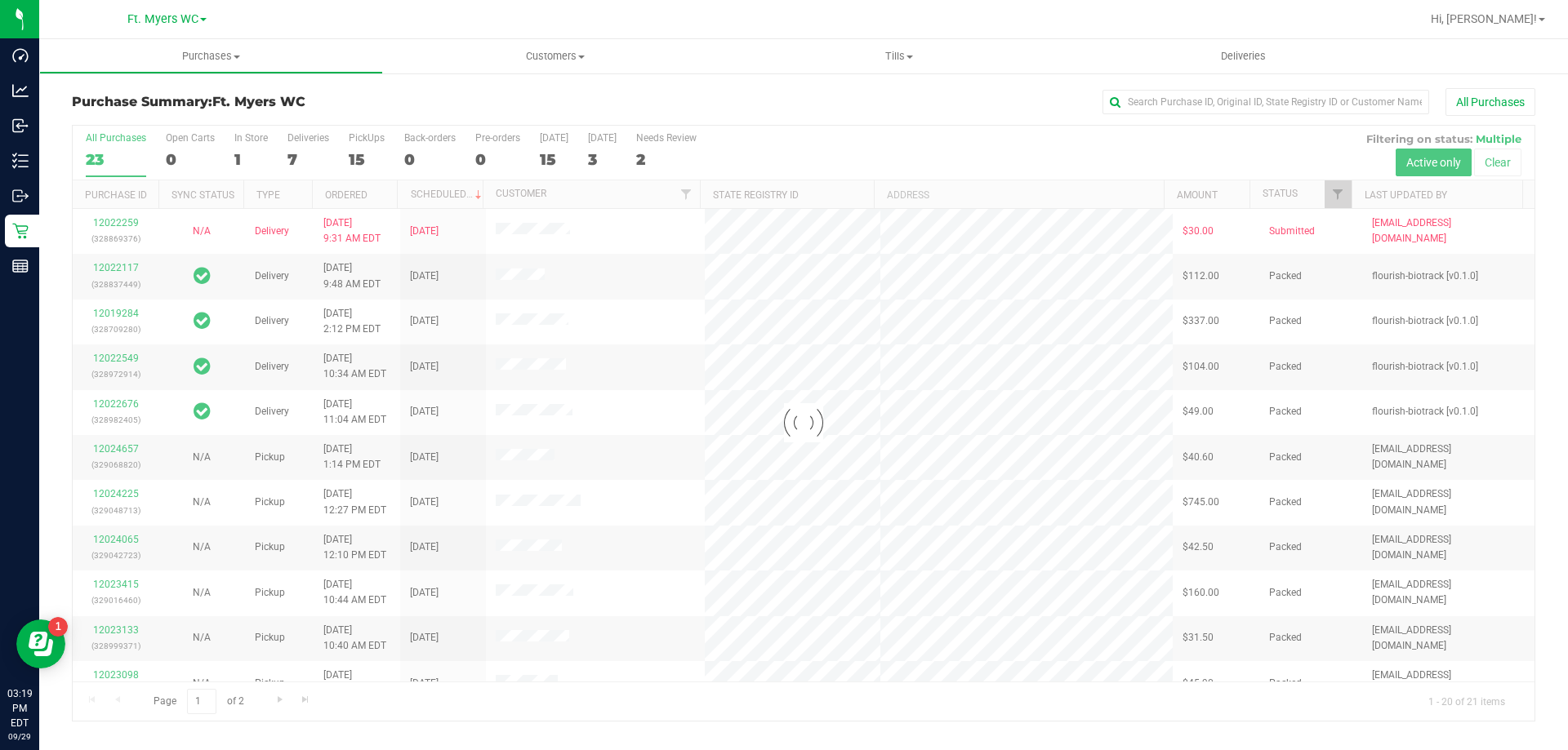
click at [314, 150] on div at bounding box center [803, 423] width 1461 height 595
click at [314, 149] on div at bounding box center [803, 423] width 1461 height 595
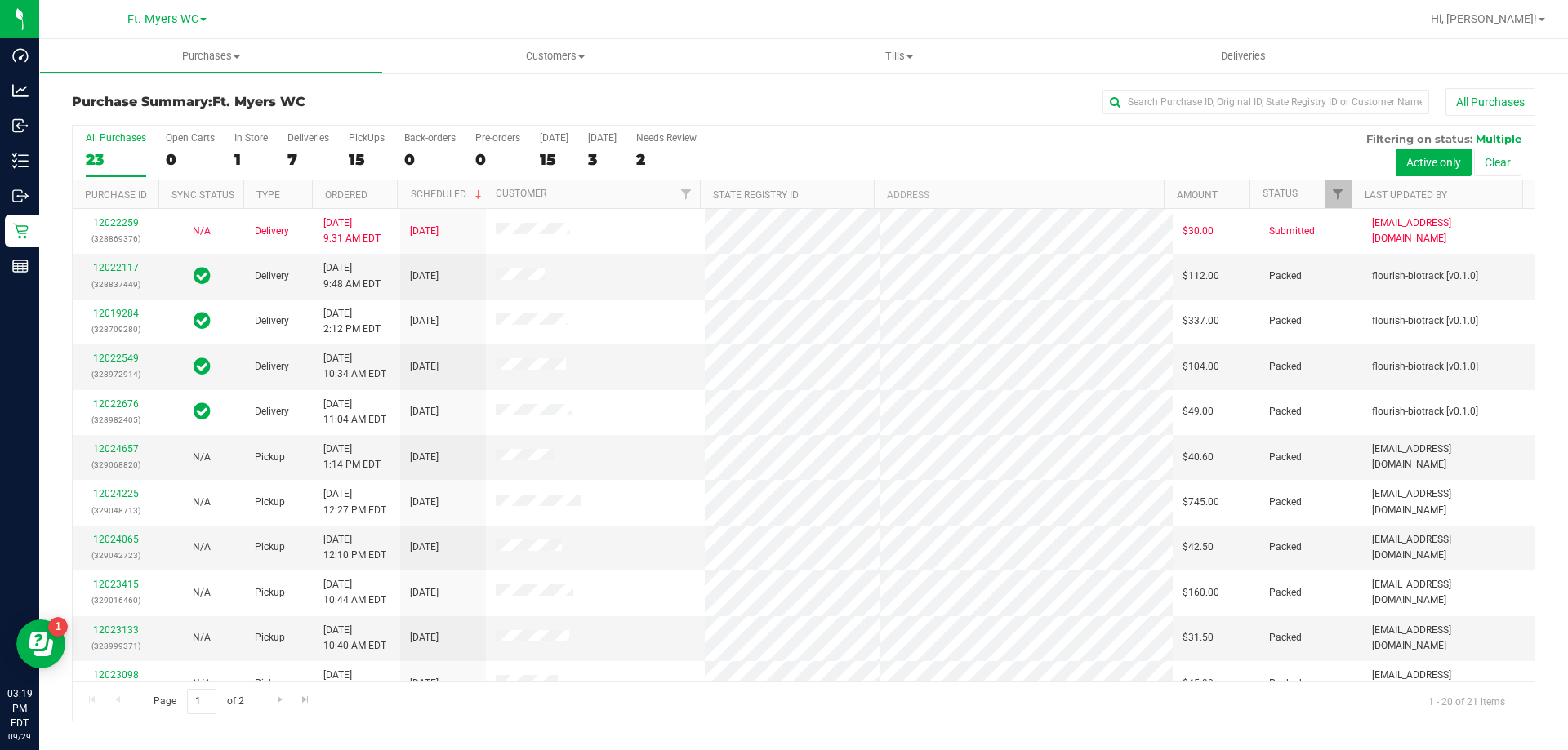
click at [314, 150] on div "7" at bounding box center [308, 159] width 41 height 19
click at [0, 0] on input "Deliveries 7" at bounding box center [0, 0] width 0 height 0
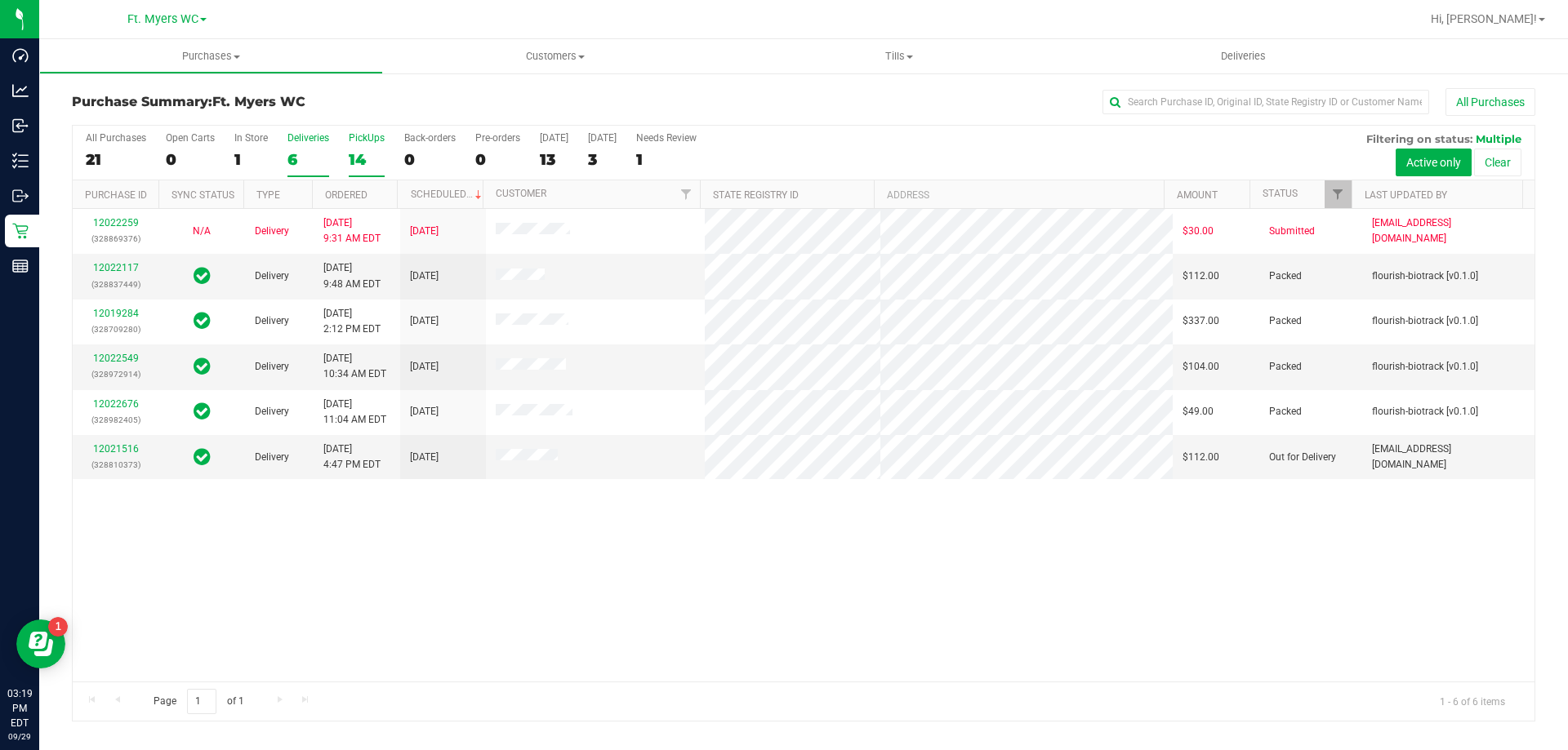
click at [369, 141] on div "PickUps" at bounding box center [366, 137] width 36 height 11
click at [0, 0] on input "PickUps 14" at bounding box center [0, 0] width 0 height 0
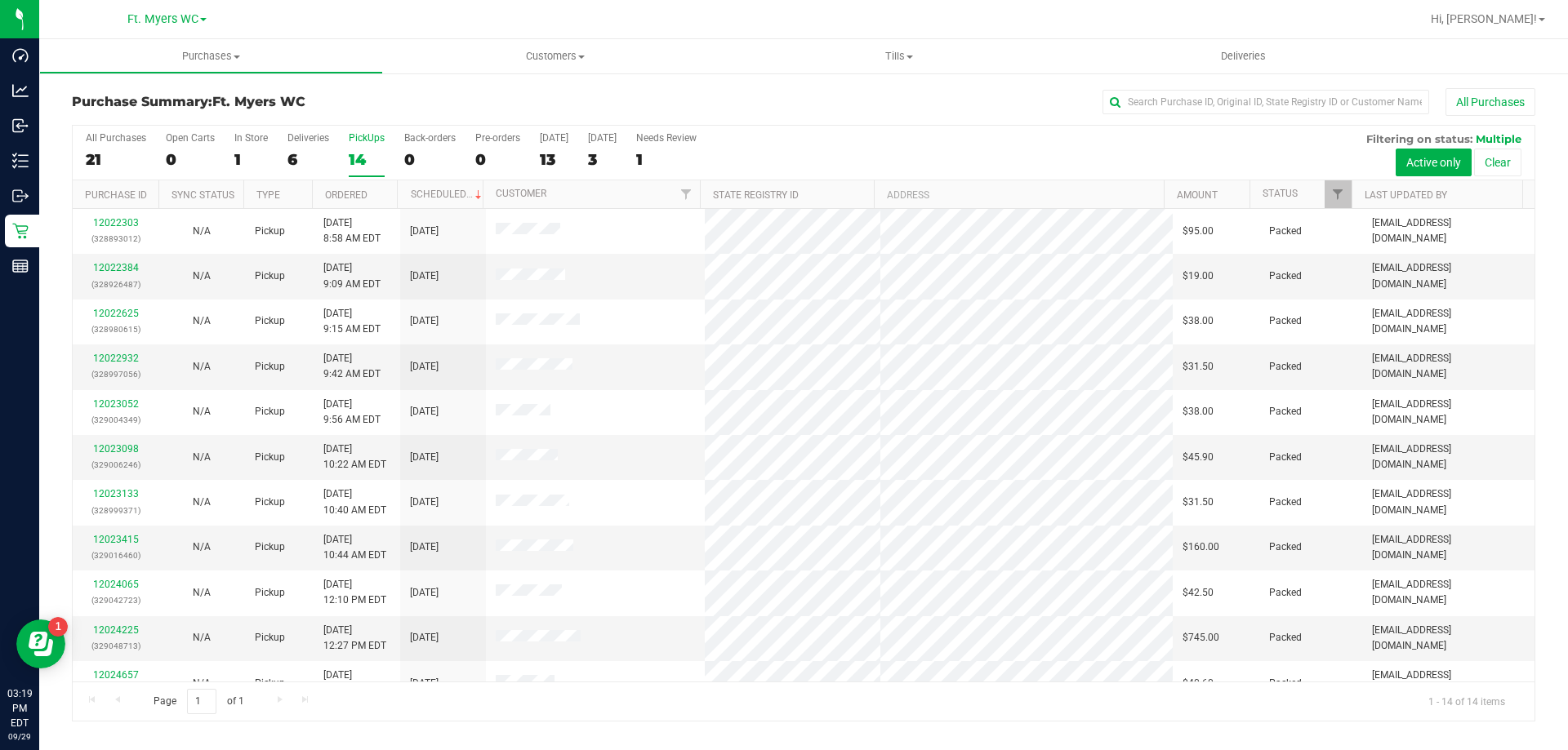
click at [333, 172] on div "All Purchases 21 Open Carts 0 In Store 1 Deliveries 6 PickUps 14 Back-orders 0 …" at bounding box center [803, 153] width 1461 height 55
click at [310, 161] on div "6" at bounding box center [308, 159] width 41 height 19
click at [0, 0] on input "Deliveries 6" at bounding box center [0, 0] width 0 height 0
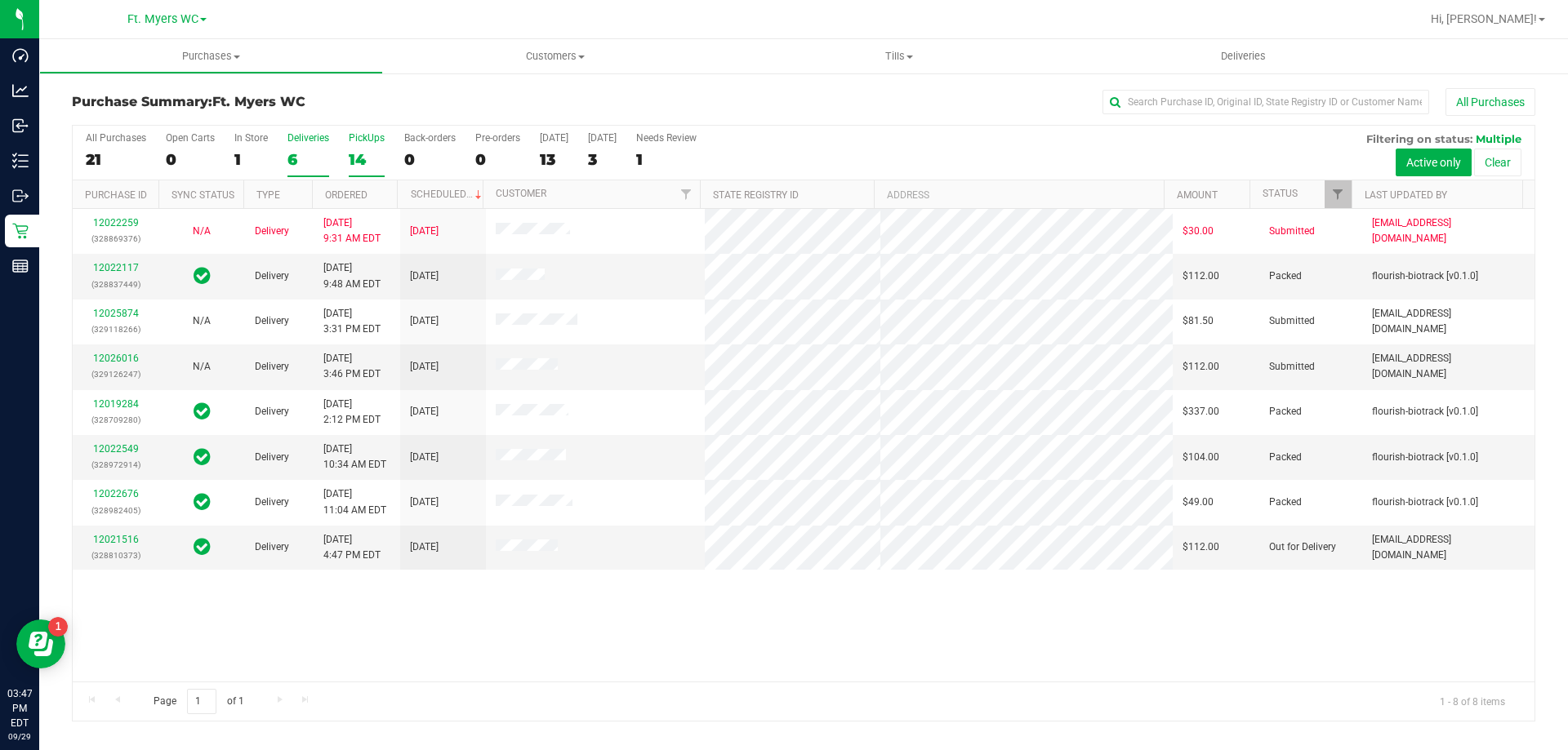
click at [368, 146] on label "PickUps 14" at bounding box center [366, 154] width 36 height 45
click at [0, 0] on input "PickUps 14" at bounding box center [0, 0] width 0 height 0
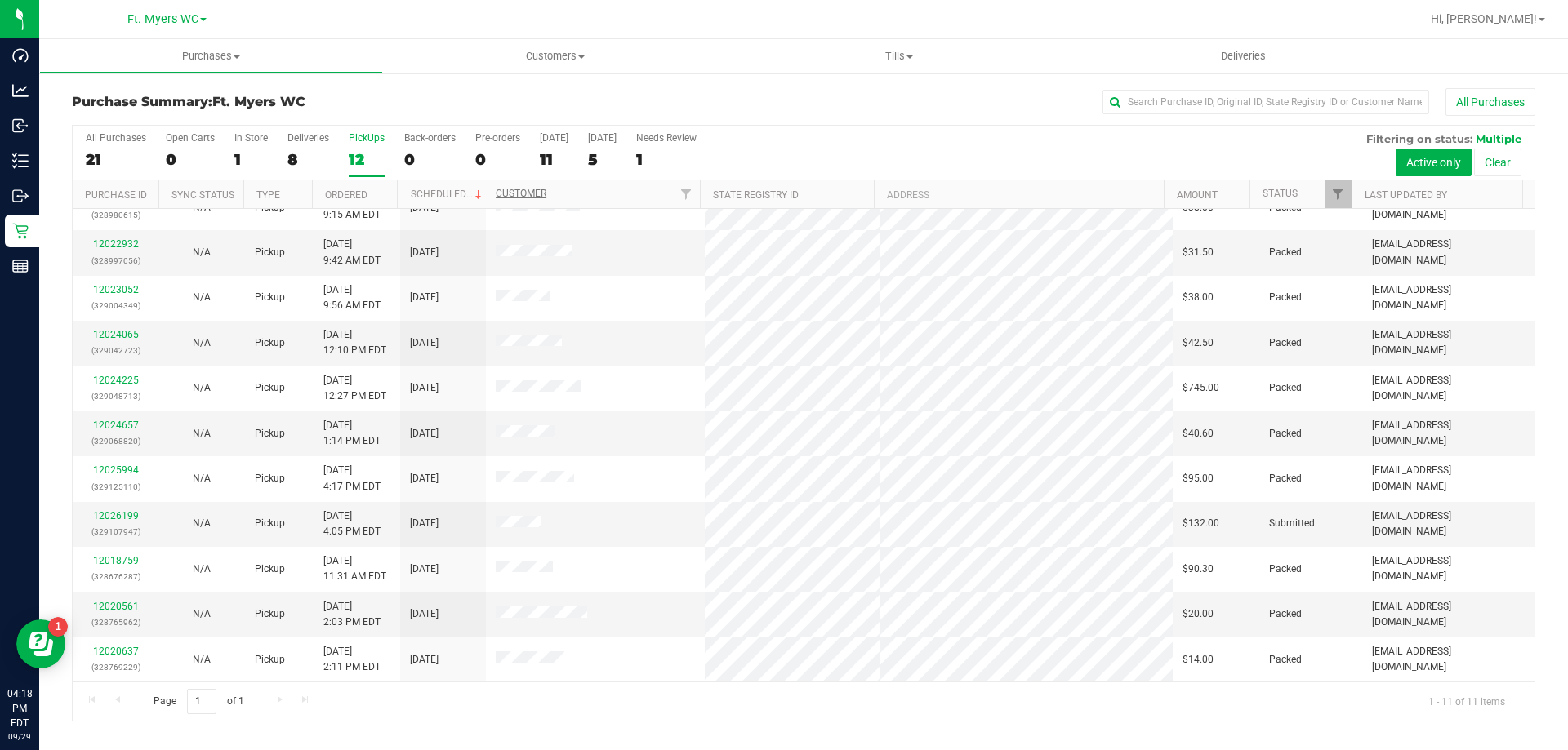
scroll to position [18, 0]
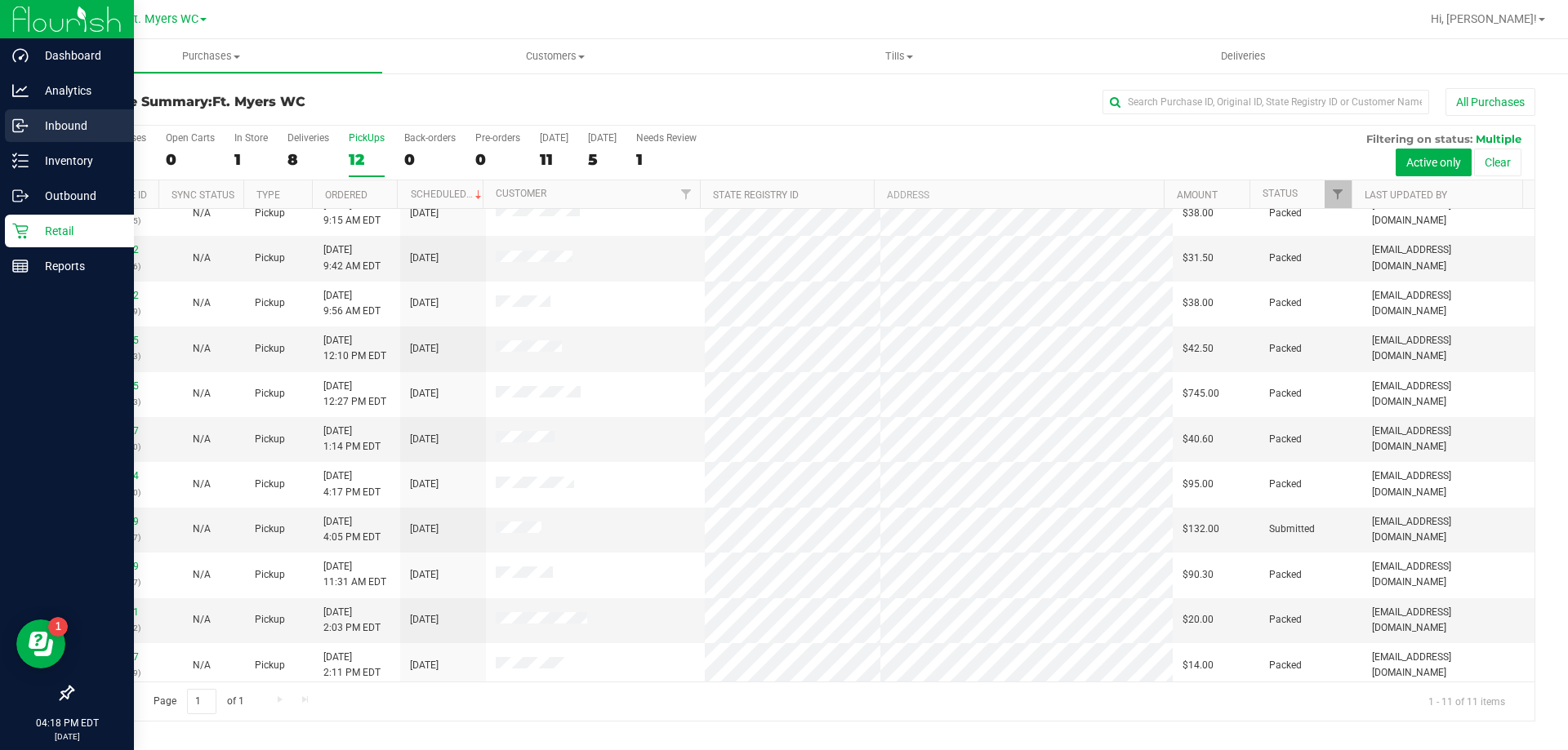
click at [0, 132] on link "Inbound" at bounding box center [67, 127] width 134 height 35
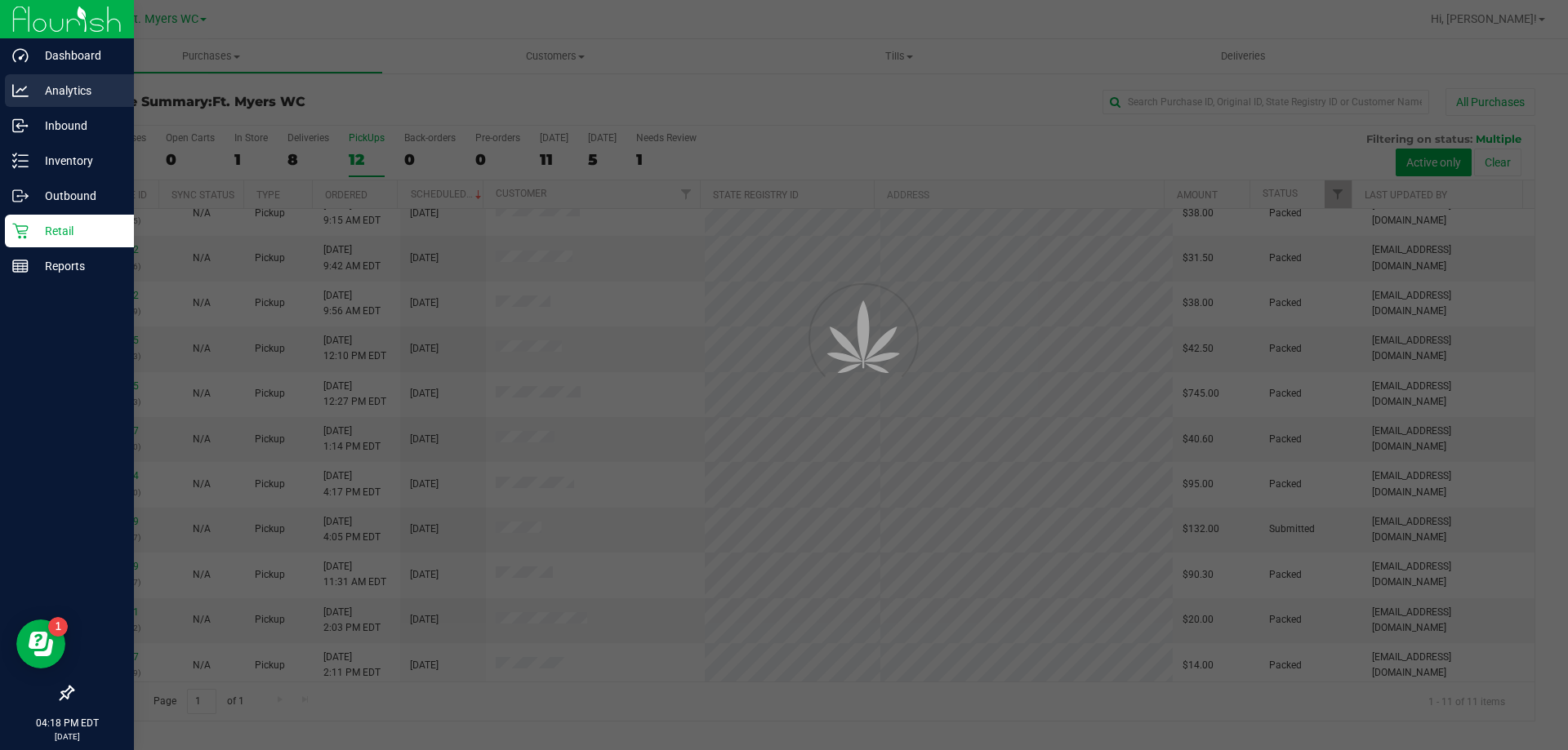
click at [71, 105] on div "Analytics" at bounding box center [70, 90] width 129 height 33
click at [71, 100] on p "Analytics" at bounding box center [77, 91] width 98 height 19
